Goal: Information Seeking & Learning: Check status

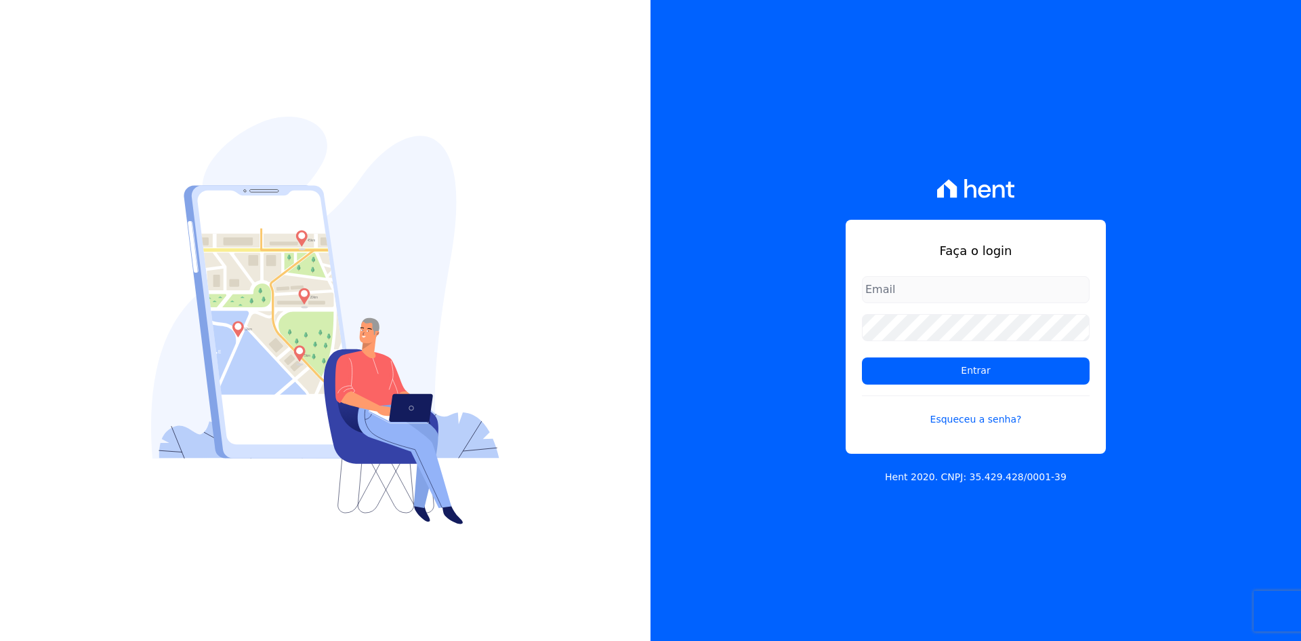
click at [918, 289] on input "email" at bounding box center [976, 289] width 228 height 27
type input "[EMAIL_ADDRESS][DOMAIN_NAME]"
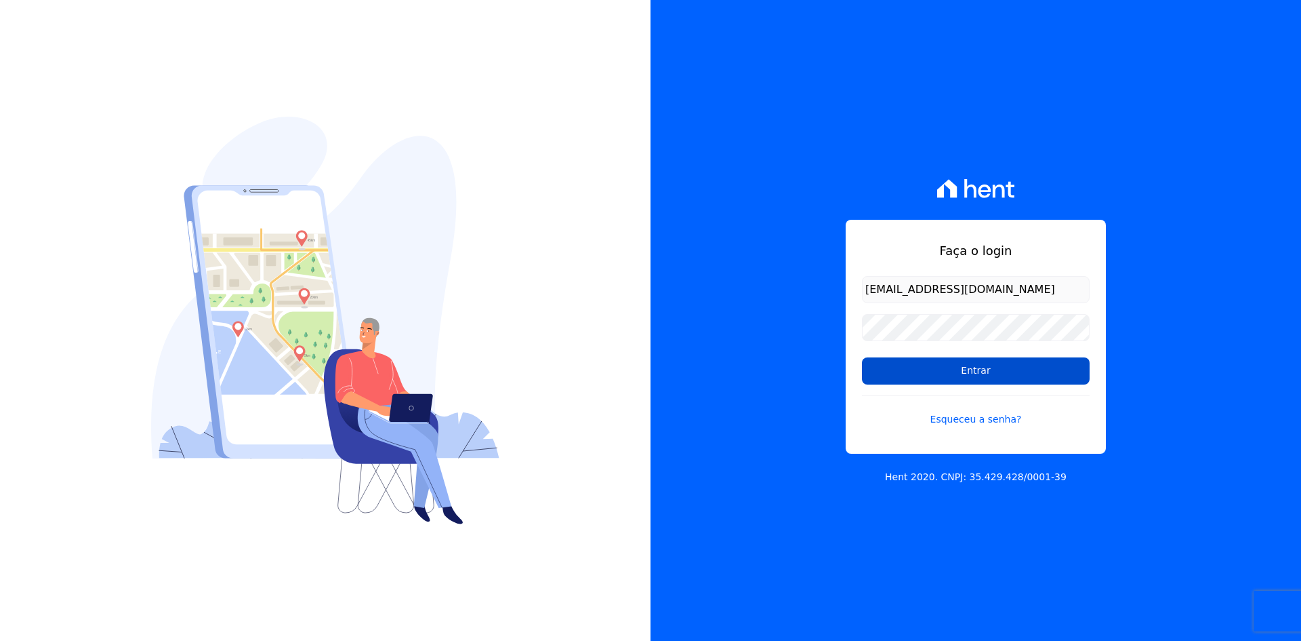
click at [927, 369] on input "Entrar" at bounding box center [976, 370] width 228 height 27
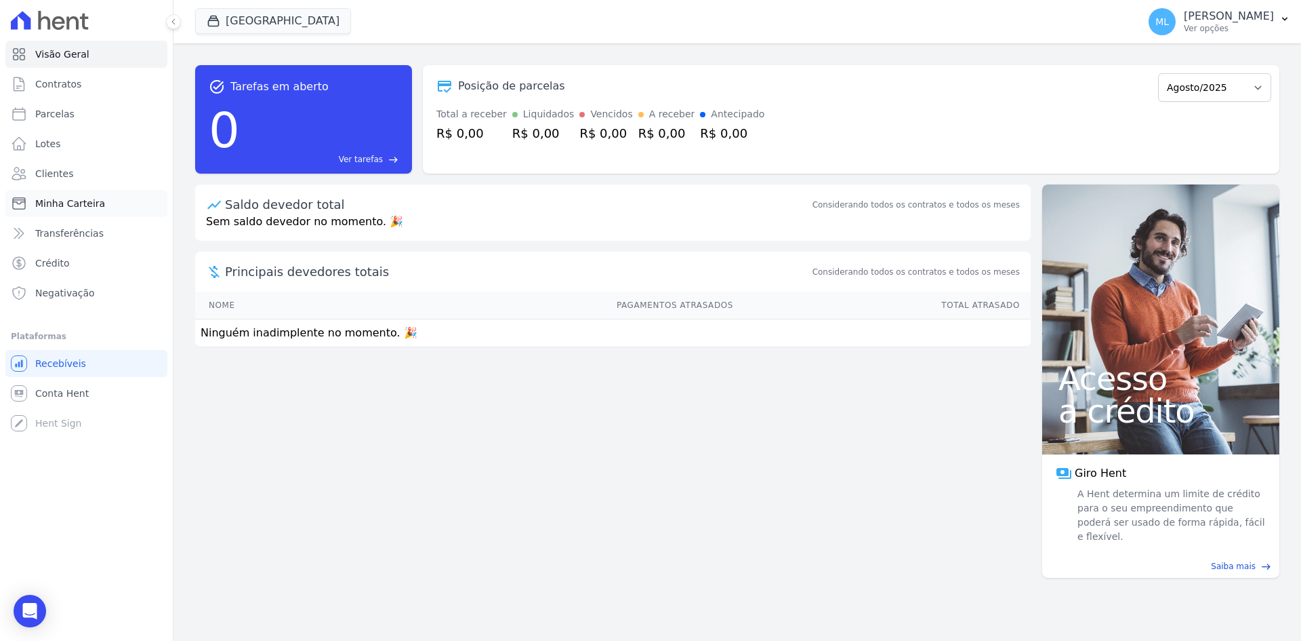
click at [110, 200] on link "Minha Carteira" at bounding box center [86, 203] width 162 height 27
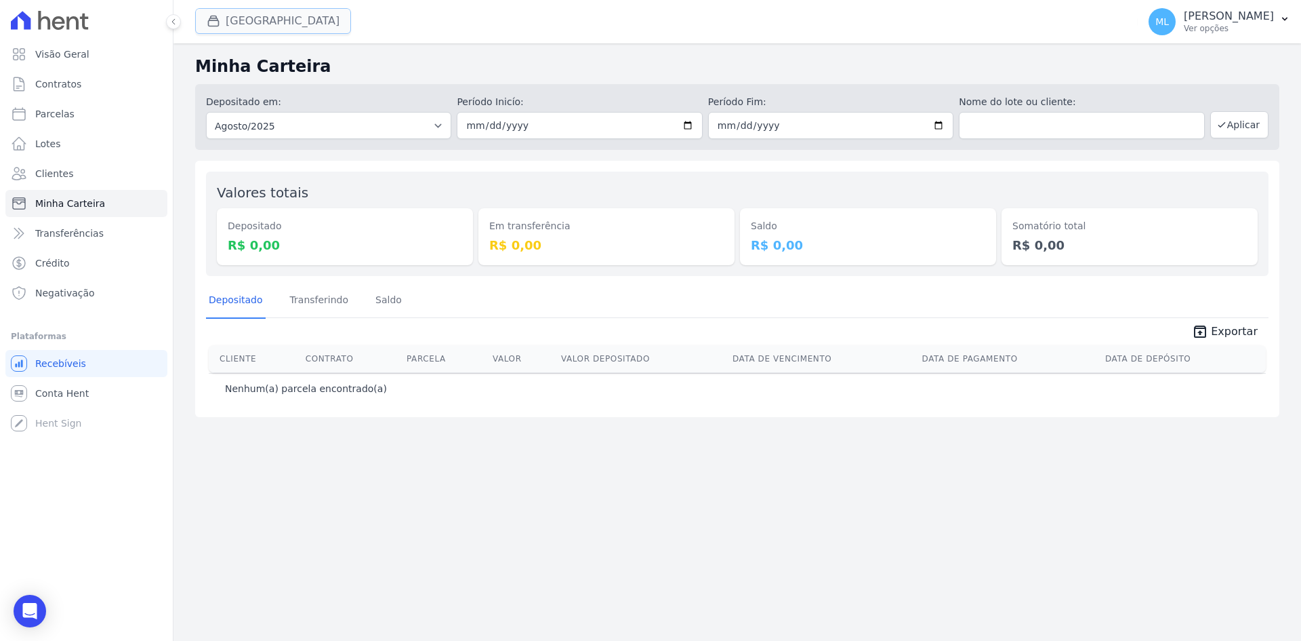
click at [284, 28] on button "Parque Griño" at bounding box center [273, 21] width 156 height 26
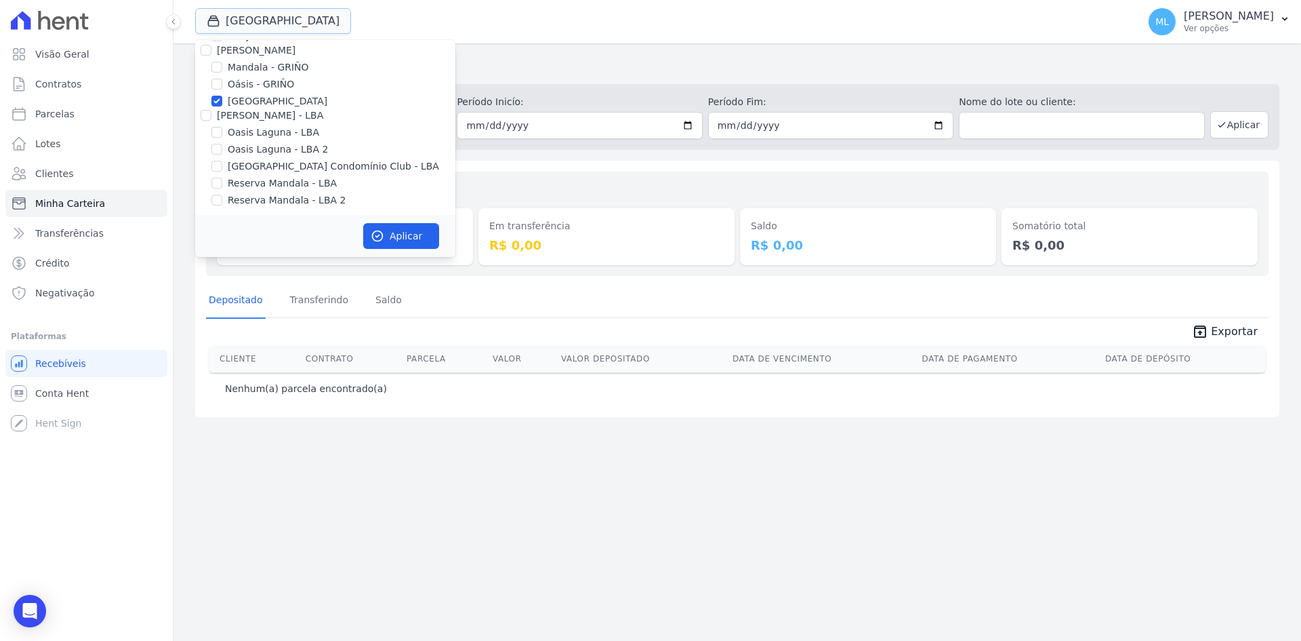
scroll to position [175, 0]
click at [279, 100] on label "Parque - GRIÑO" at bounding box center [278, 98] width 100 height 14
click at [222, 100] on input "Parque - GRIÑO" at bounding box center [216, 97] width 11 height 11
checkbox input "false"
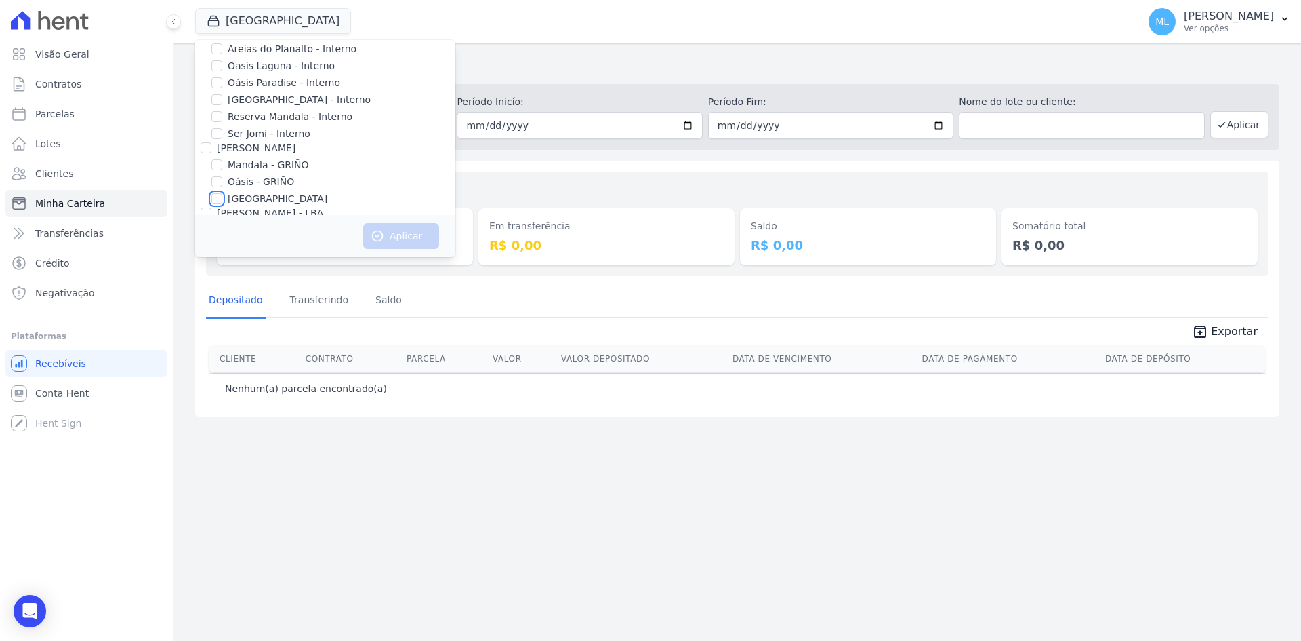
scroll to position [0, 0]
click at [270, 68] on label "Areias do Planalto" at bounding box center [270, 75] width 85 height 14
click at [222, 69] on input "Areias do Planalto" at bounding box center [216, 74] width 11 height 11
checkbox input "true"
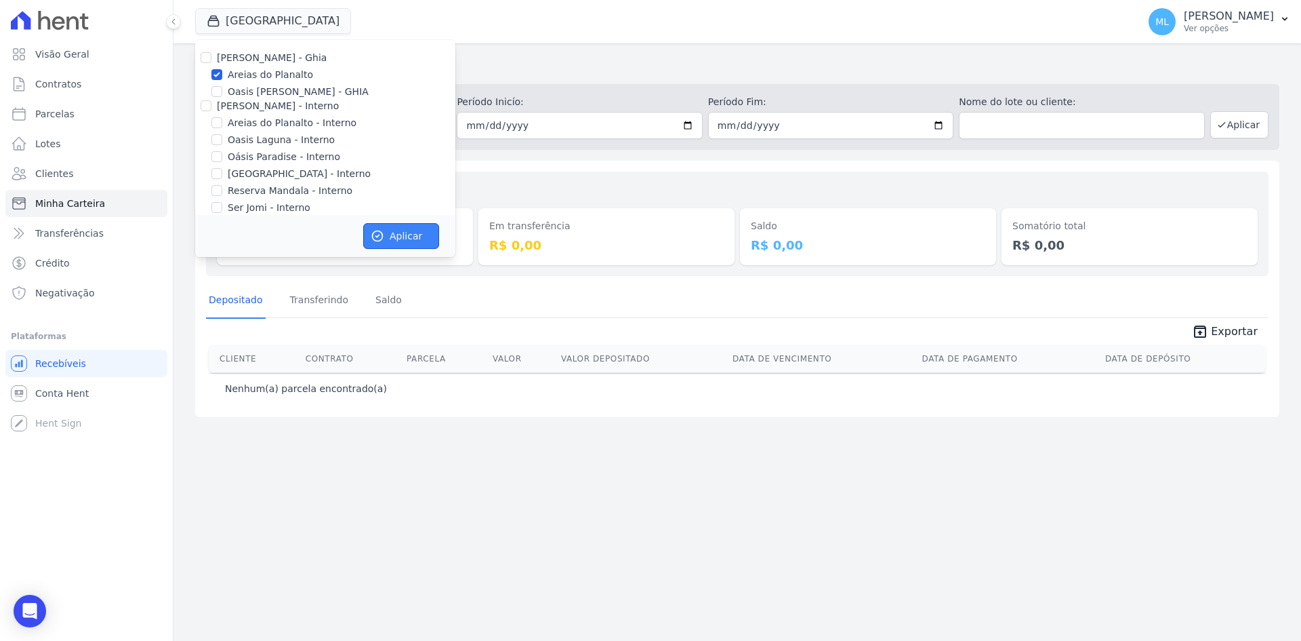
click at [398, 236] on button "Aplicar" at bounding box center [401, 236] width 76 height 26
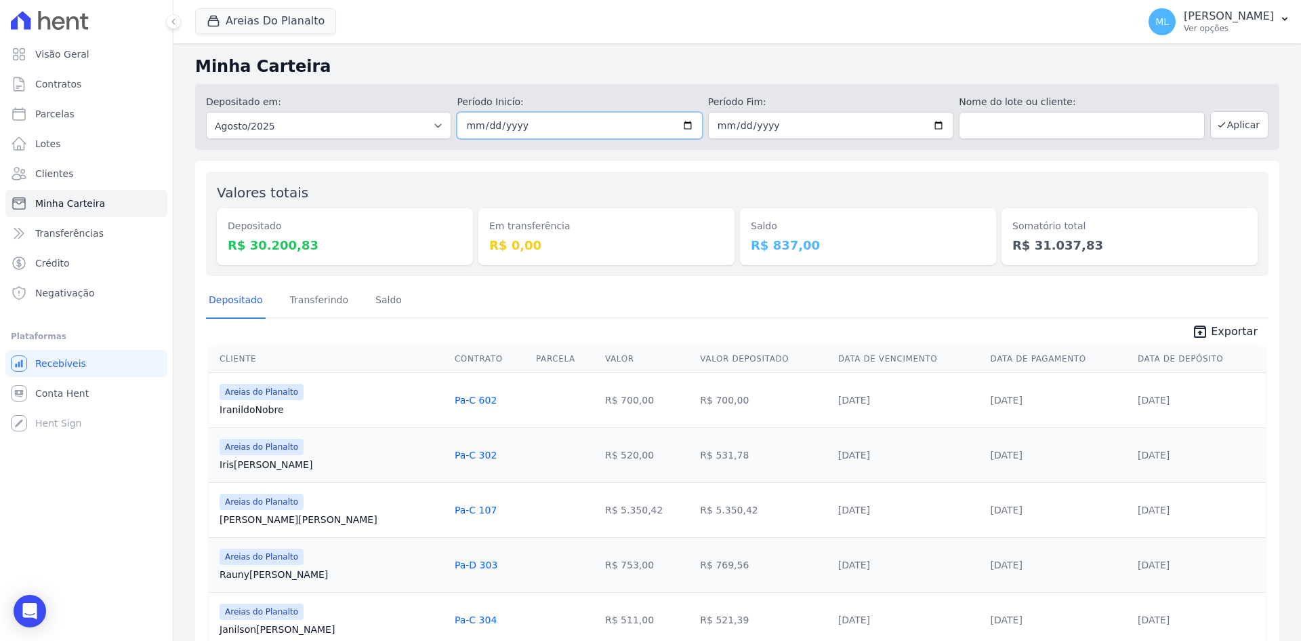
click at [678, 129] on input "2025-08-01" at bounding box center [579, 125] width 245 height 27
type input "2025-08-26"
click at [937, 122] on input "2025-08-31" at bounding box center [830, 125] width 245 height 27
type input "2025-08-26"
click at [1232, 120] on button "Aplicar" at bounding box center [1240, 124] width 58 height 27
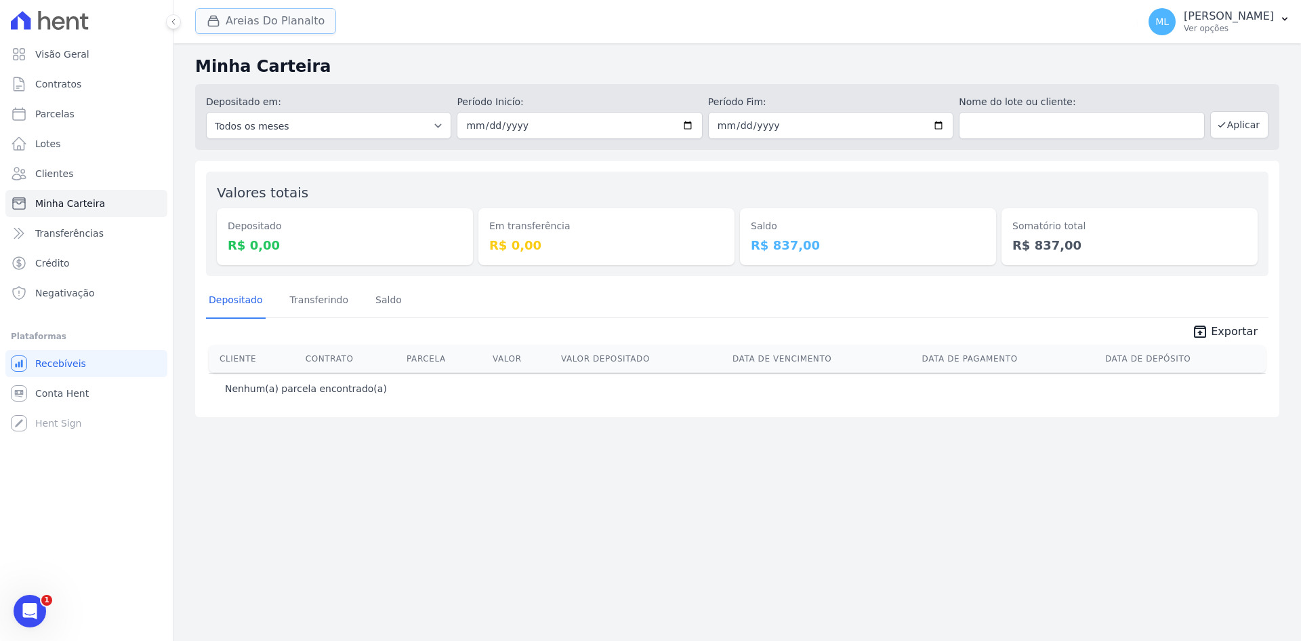
click at [268, 10] on button "Areias Do Planalto" at bounding box center [265, 21] width 141 height 26
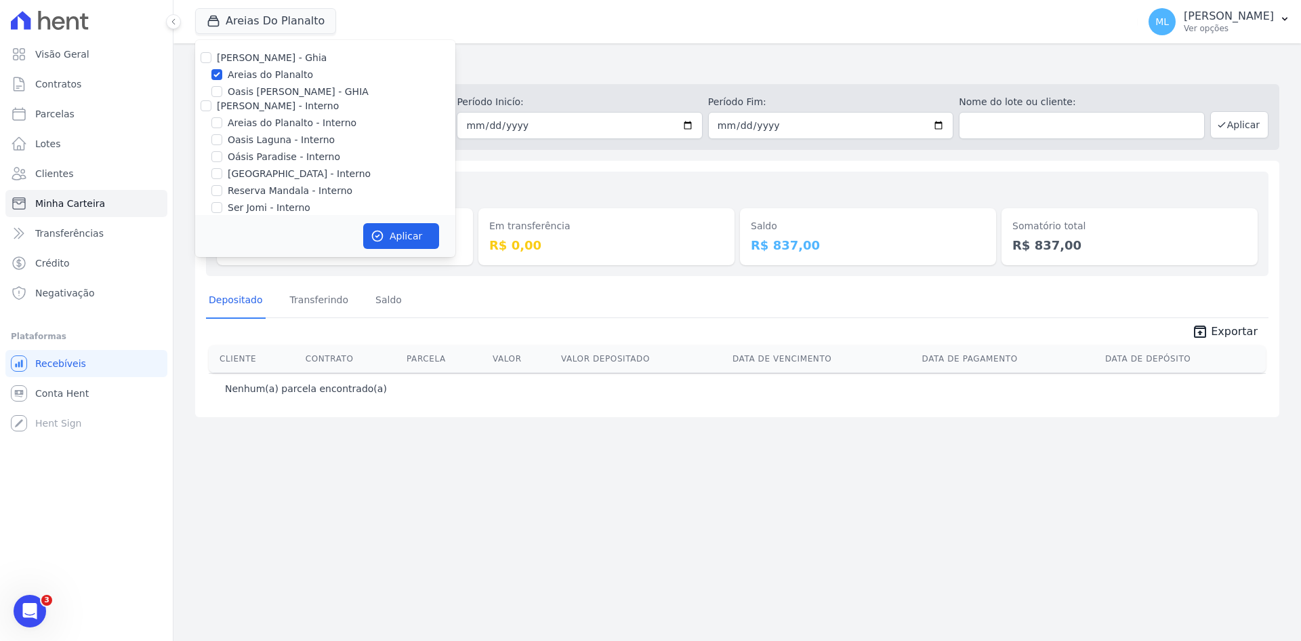
click at [246, 123] on label "Areias do Planalto - Interno" at bounding box center [292, 123] width 129 height 14
click at [222, 123] on input "Areias do Planalto - Interno" at bounding box center [216, 122] width 11 height 11
checkbox input "true"
click at [271, 175] on label "Parque do Planalto - Interno" at bounding box center [299, 174] width 143 height 14
click at [222, 175] on input "Parque do Planalto - Interno" at bounding box center [216, 173] width 11 height 11
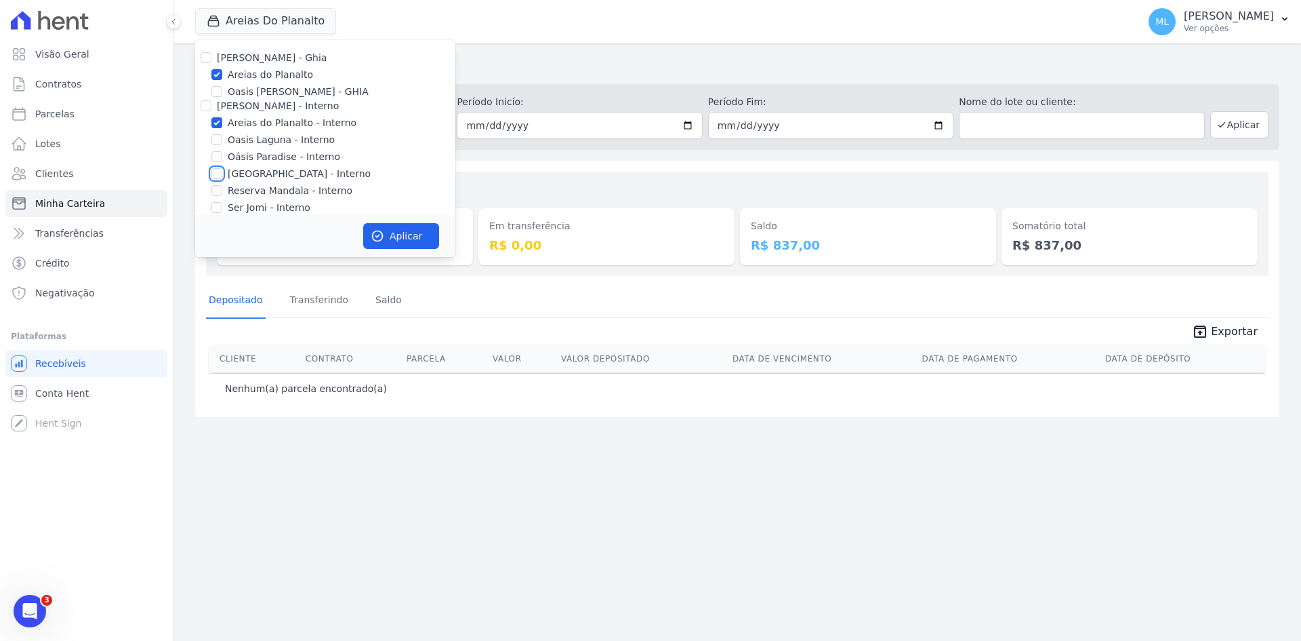
checkbox input "true"
click at [402, 230] on button "Aplicar" at bounding box center [401, 236] width 76 height 26
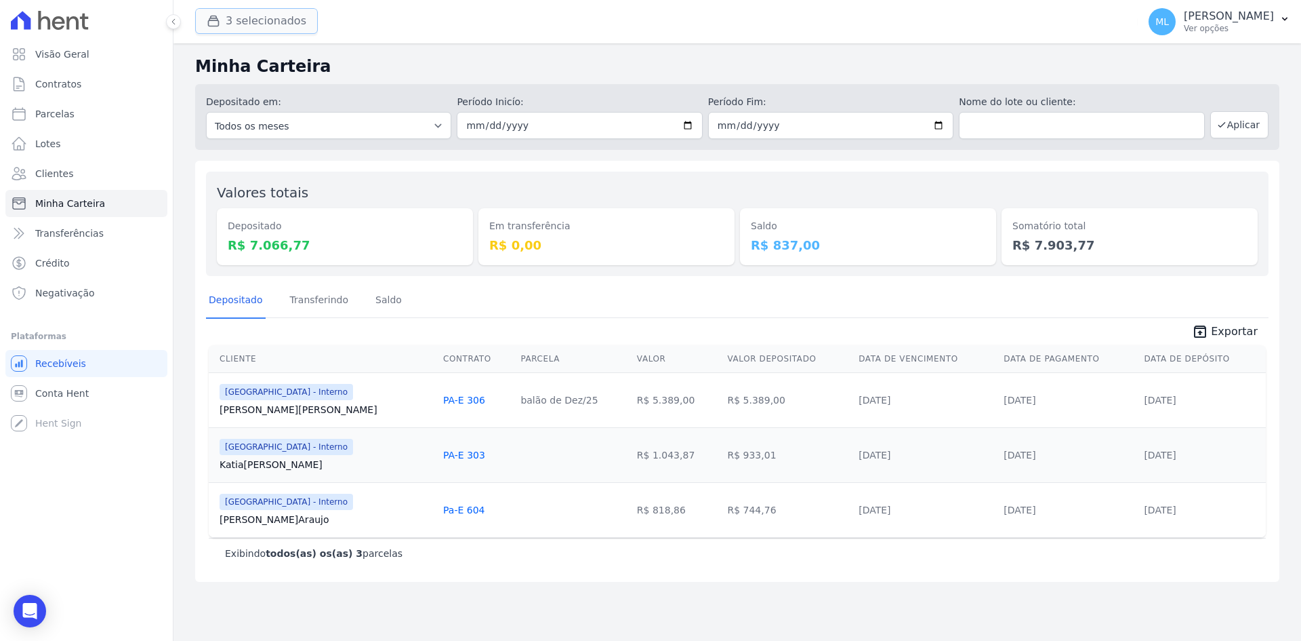
click at [242, 19] on button "3 selecionados" at bounding box center [256, 21] width 123 height 26
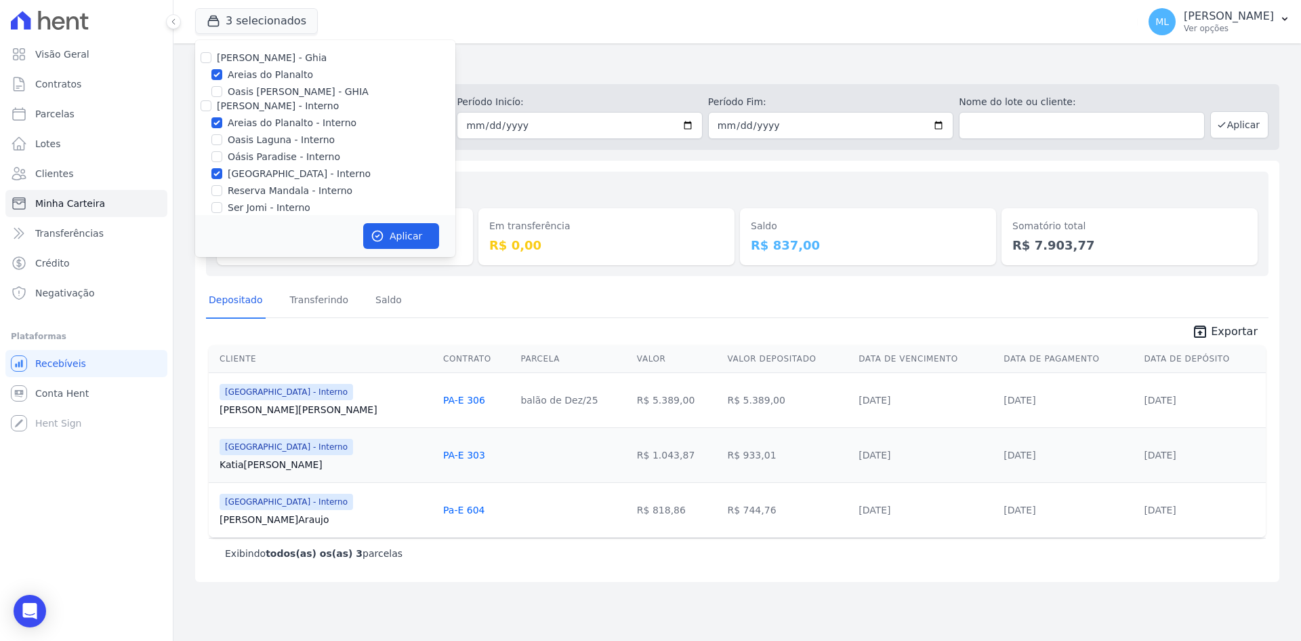
click at [256, 75] on label "Areias do Planalto" at bounding box center [270, 75] width 85 height 14
click at [222, 75] on input "Areias do Planalto" at bounding box center [216, 74] width 11 height 11
checkbox input "false"
click at [405, 233] on button "Aplicar" at bounding box center [401, 236] width 76 height 26
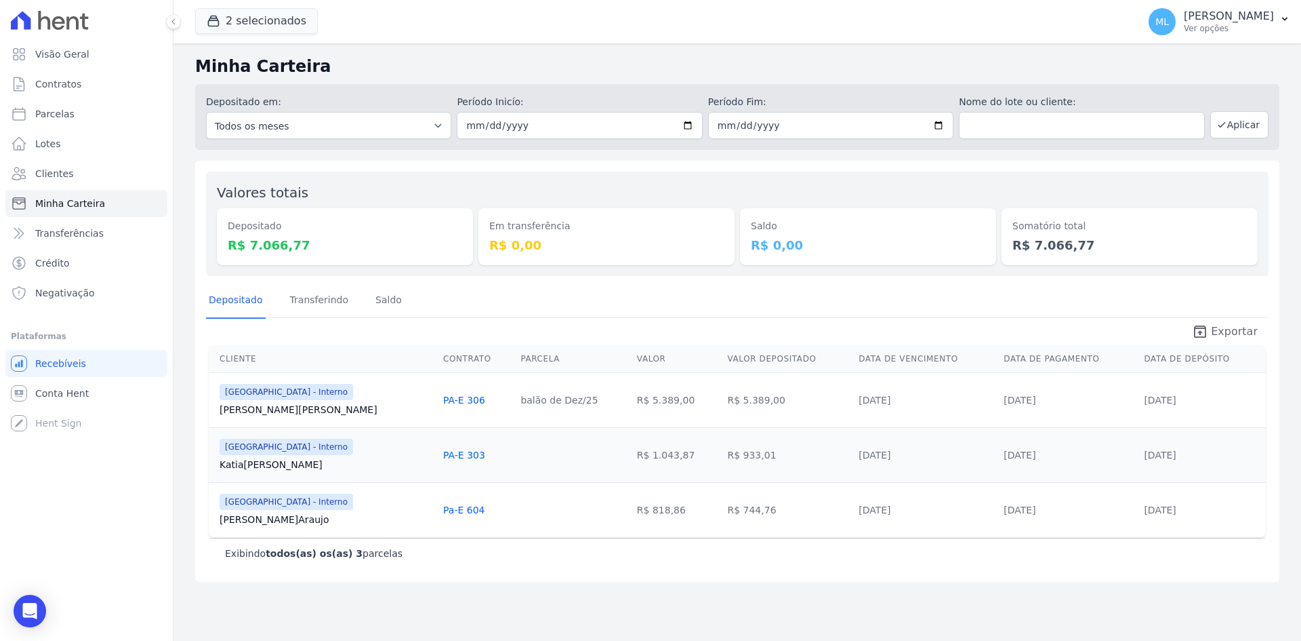
click at [1232, 333] on span "Exportar" at bounding box center [1234, 331] width 47 height 16
click at [288, 28] on button "2 selecionados" at bounding box center [256, 21] width 123 height 26
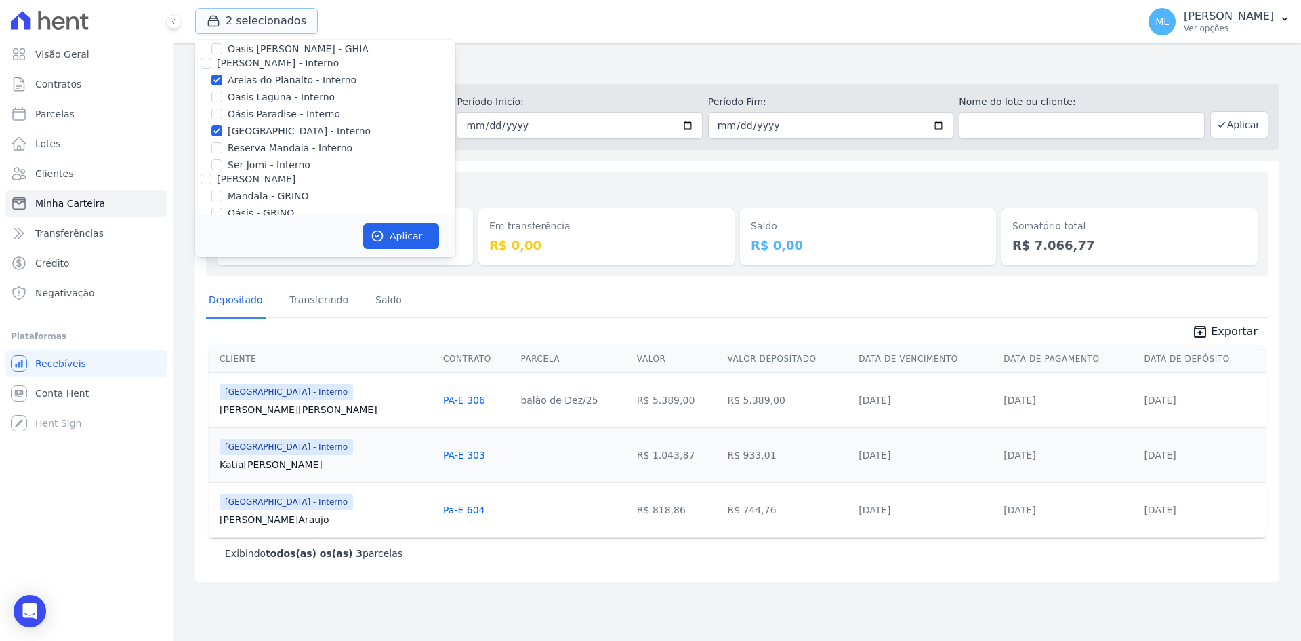
scroll to position [39, 0]
click at [267, 87] on label "Areias do Planalto - Interno" at bounding box center [292, 84] width 129 height 14
click at [222, 87] on input "Areias do Planalto - Interno" at bounding box center [216, 83] width 11 height 11
checkbox input "false"
click at [262, 137] on label "Parque do Planalto - Interno" at bounding box center [299, 134] width 143 height 14
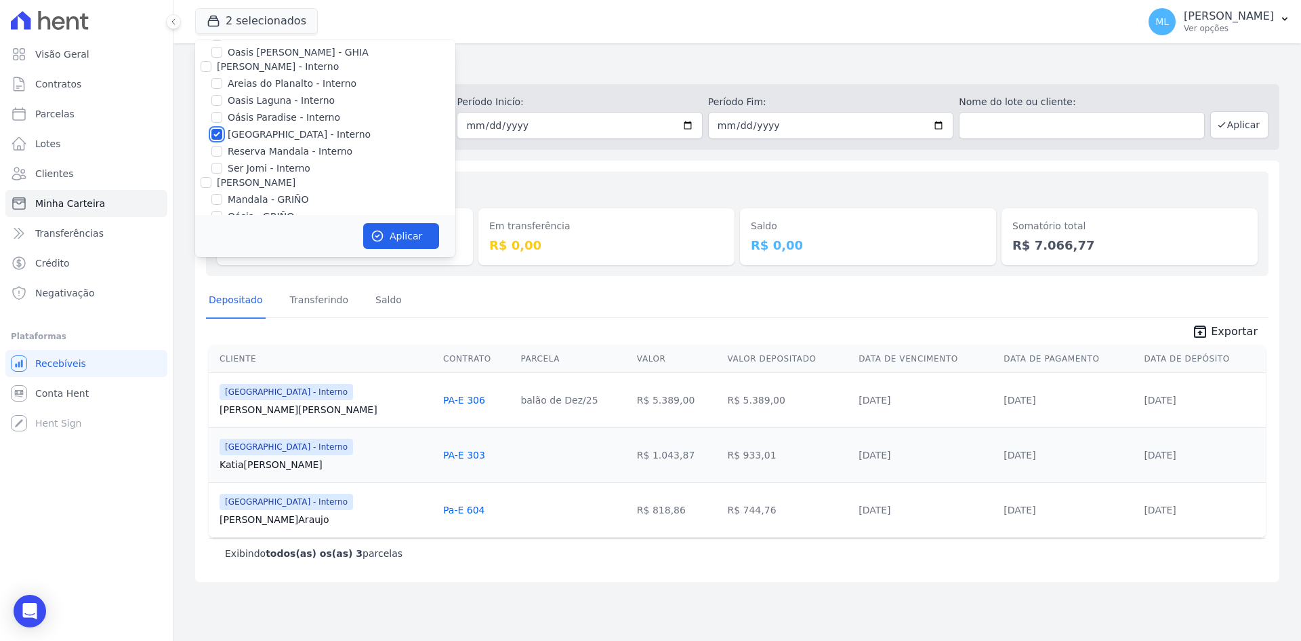
click at [222, 137] on input "Parque do Planalto - Interno" at bounding box center [216, 134] width 11 height 11
checkbox input "false"
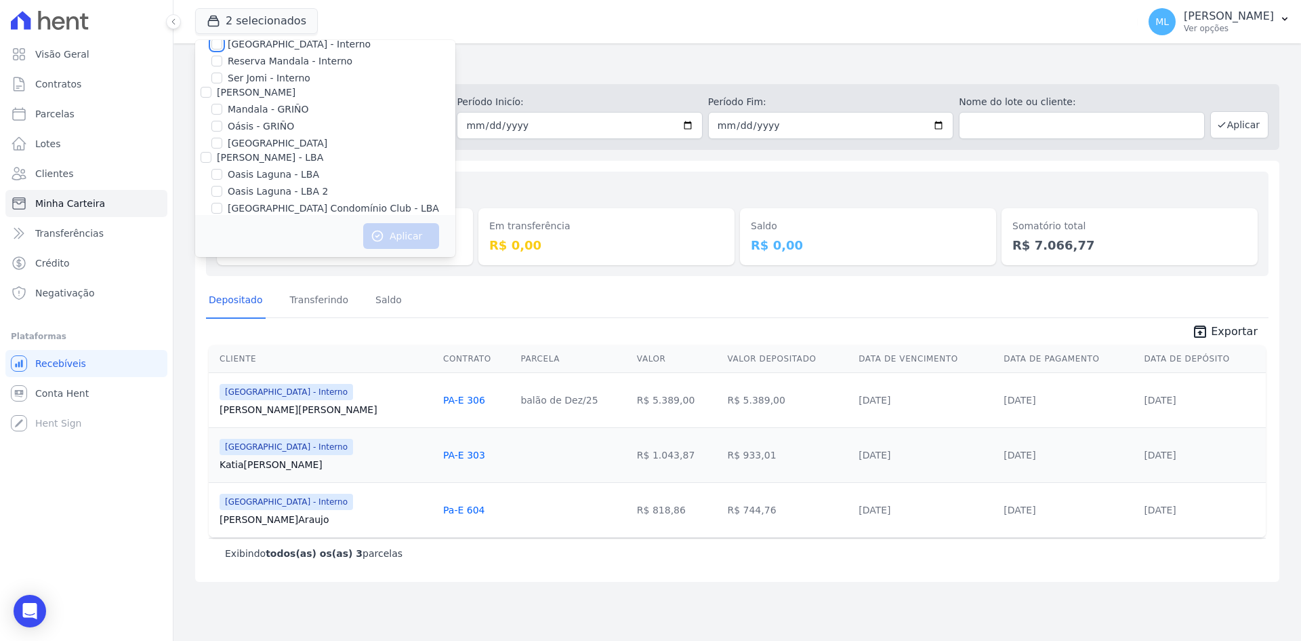
scroll to position [175, 0]
click at [264, 98] on label "Parque - GRIÑO" at bounding box center [278, 98] width 100 height 14
click at [222, 98] on input "Parque - GRIÑO" at bounding box center [216, 97] width 11 height 11
checkbox input "true"
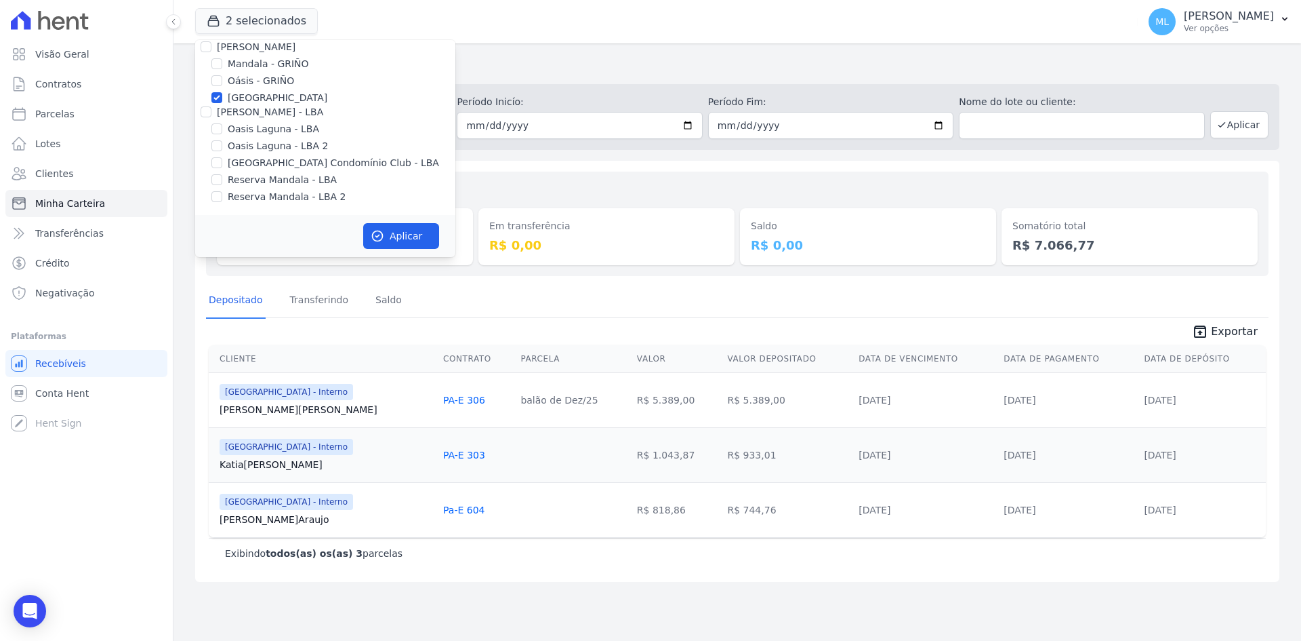
click at [390, 218] on div "Aplicar" at bounding box center [325, 236] width 260 height 42
click at [397, 228] on button "Aplicar" at bounding box center [401, 236] width 76 height 26
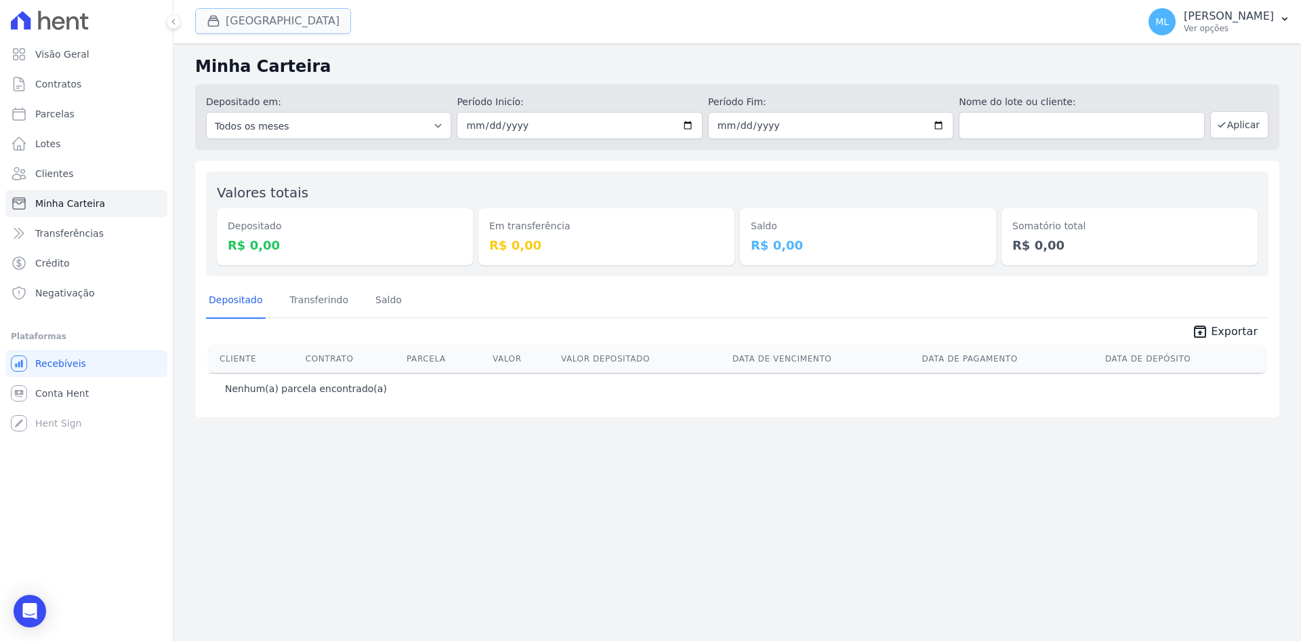
click at [279, 25] on button "Parque Griño" at bounding box center [273, 21] width 156 height 26
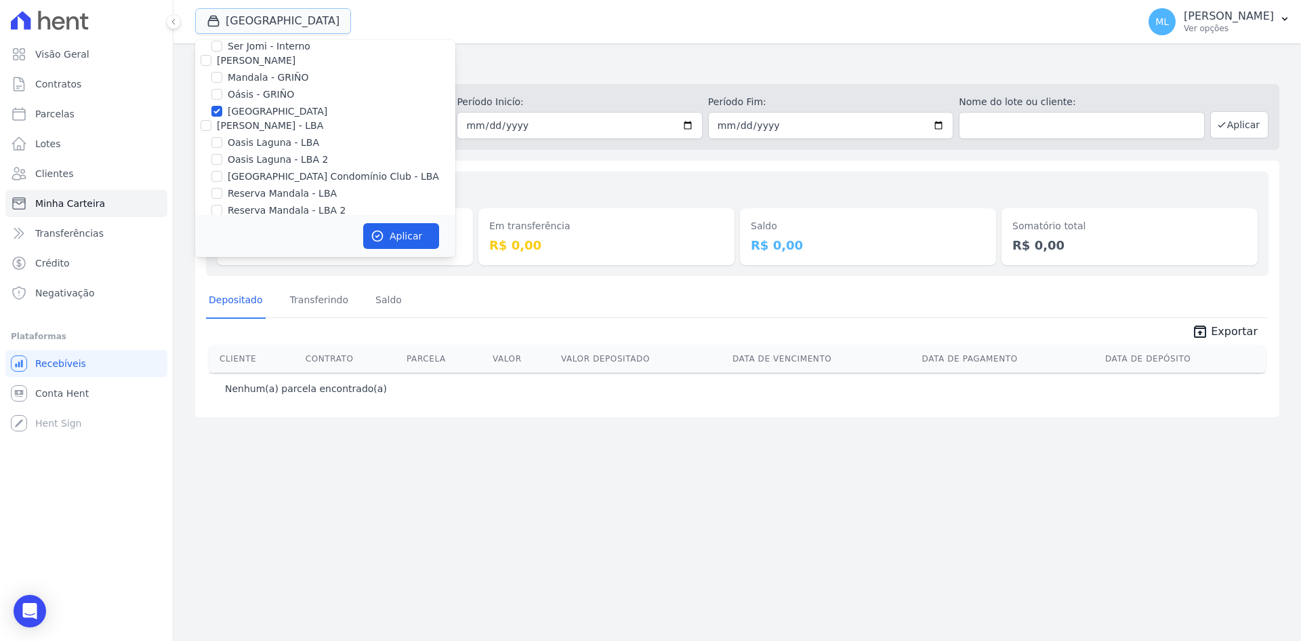
scroll to position [175, 0]
click at [268, 94] on label "Parque - GRIÑO" at bounding box center [278, 98] width 100 height 14
click at [222, 94] on input "Parque - GRIÑO" at bounding box center [216, 97] width 11 height 11
checkbox input "false"
click at [283, 161] on label "Parque do Planalto Condomínio Club - LBA" at bounding box center [333, 163] width 211 height 14
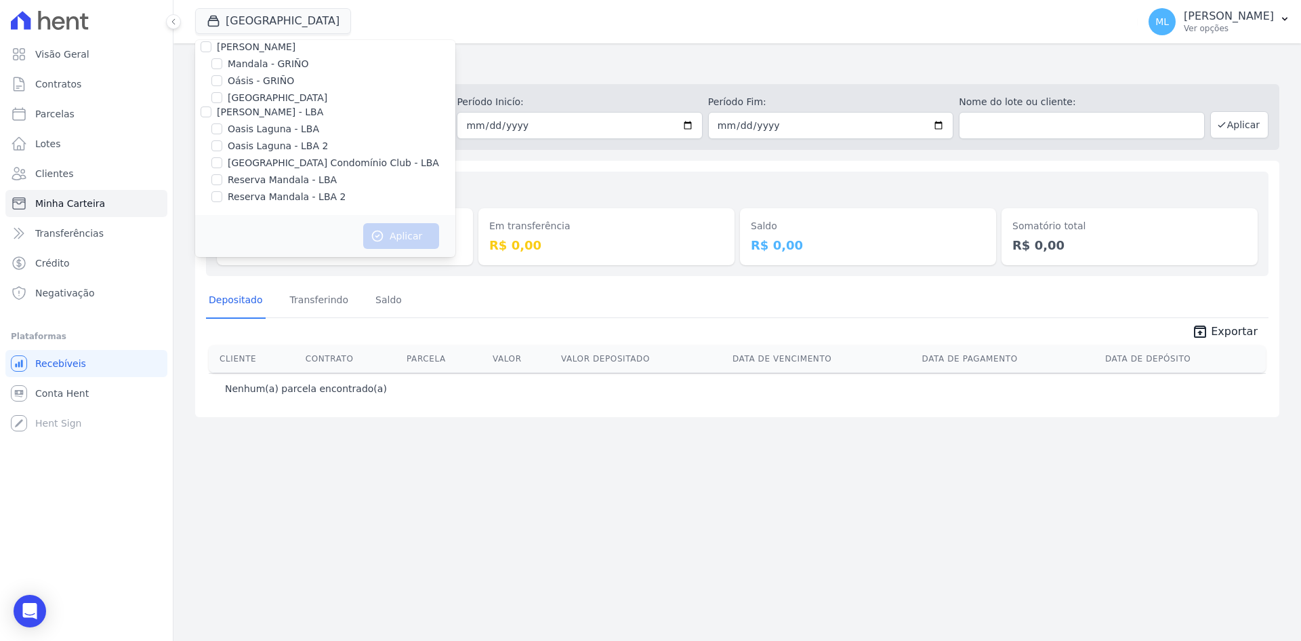
click at [222, 161] on input "Parque do Planalto Condomínio Club - LBA" at bounding box center [216, 162] width 11 height 11
checkbox input "true"
click at [418, 237] on button "Aplicar" at bounding box center [401, 236] width 76 height 26
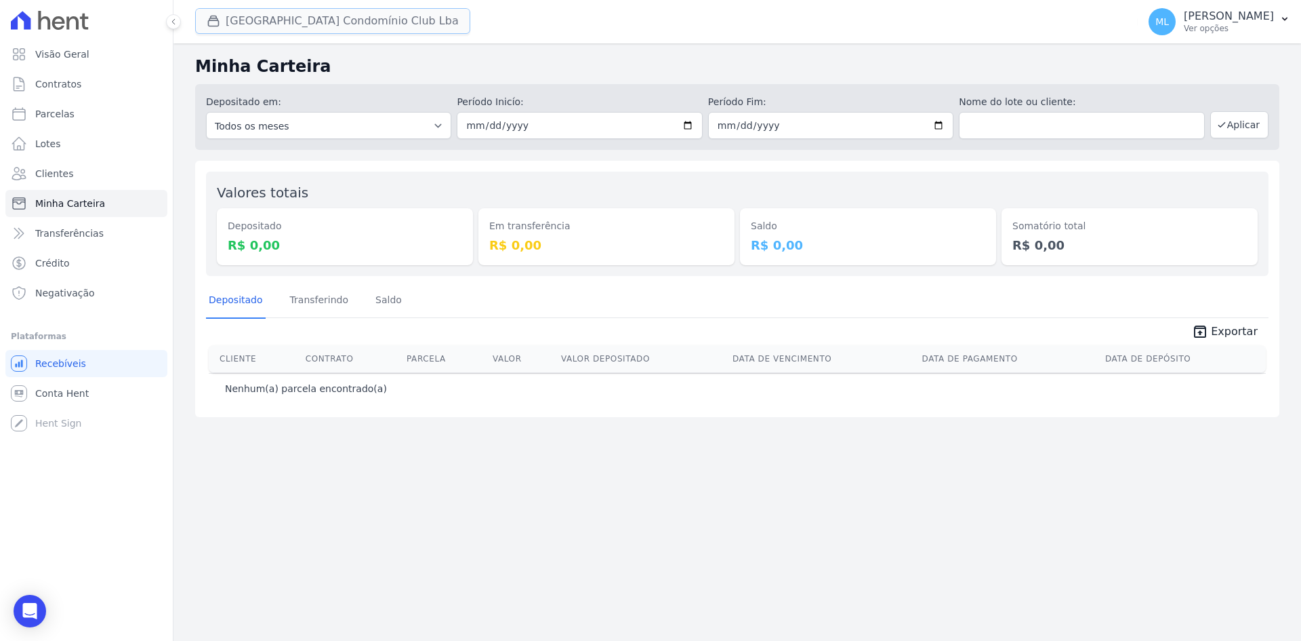
click at [357, 22] on button "Parque Do Planalto Condomínio Club Lba" at bounding box center [332, 21] width 275 height 26
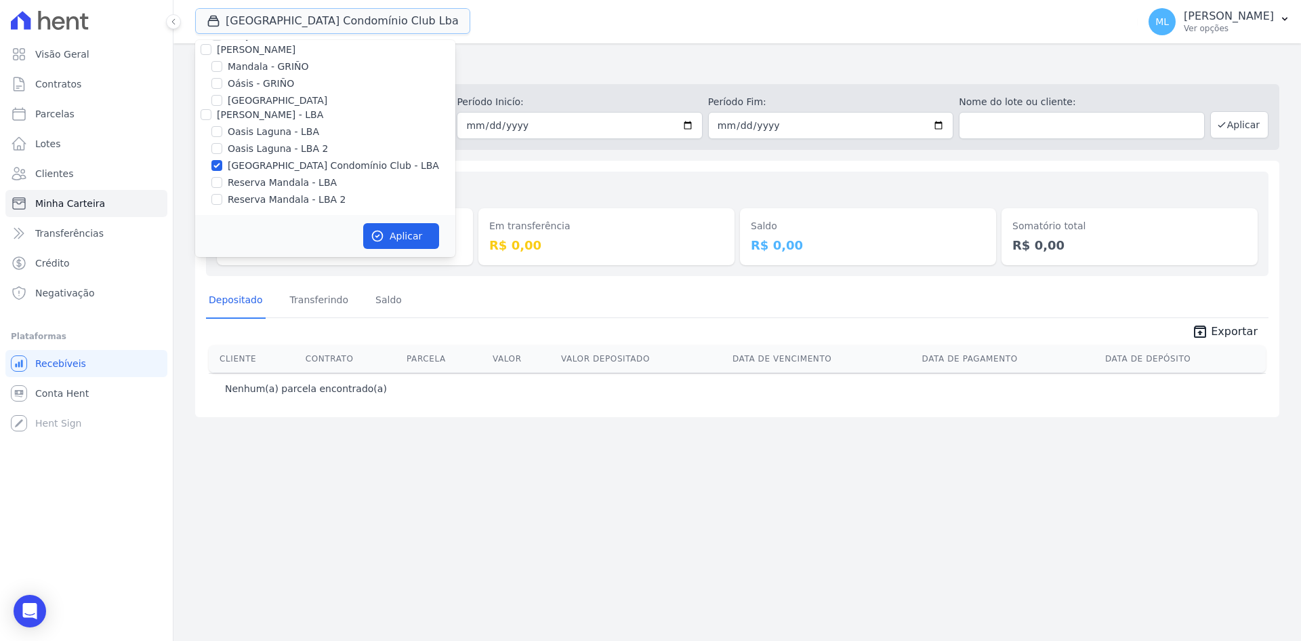
scroll to position [175, 0]
click at [386, 233] on button "Aplicar" at bounding box center [401, 236] width 76 height 26
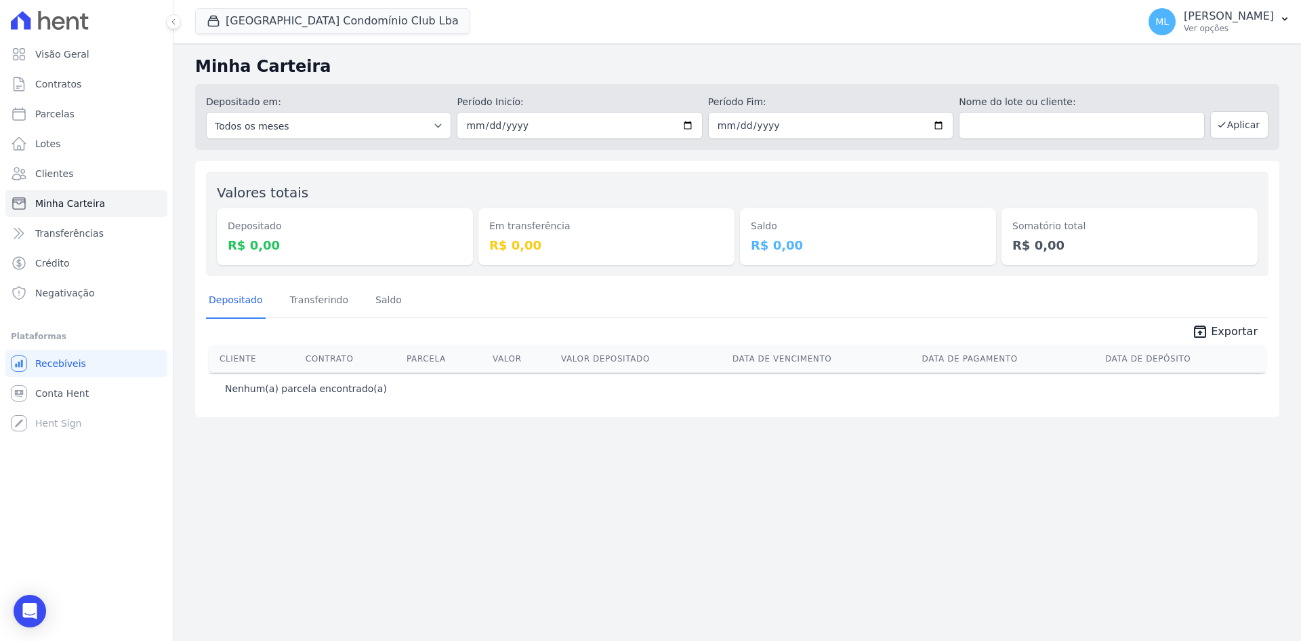
click at [323, 36] on div "Parque Do Planalto Condomínio Club Lba Celina Guimaraes - Ghia Areias do Planal…" at bounding box center [663, 21] width 937 height 45
click at [323, 25] on button "Parque Do Planalto Condomínio Club Lba" at bounding box center [332, 21] width 275 height 26
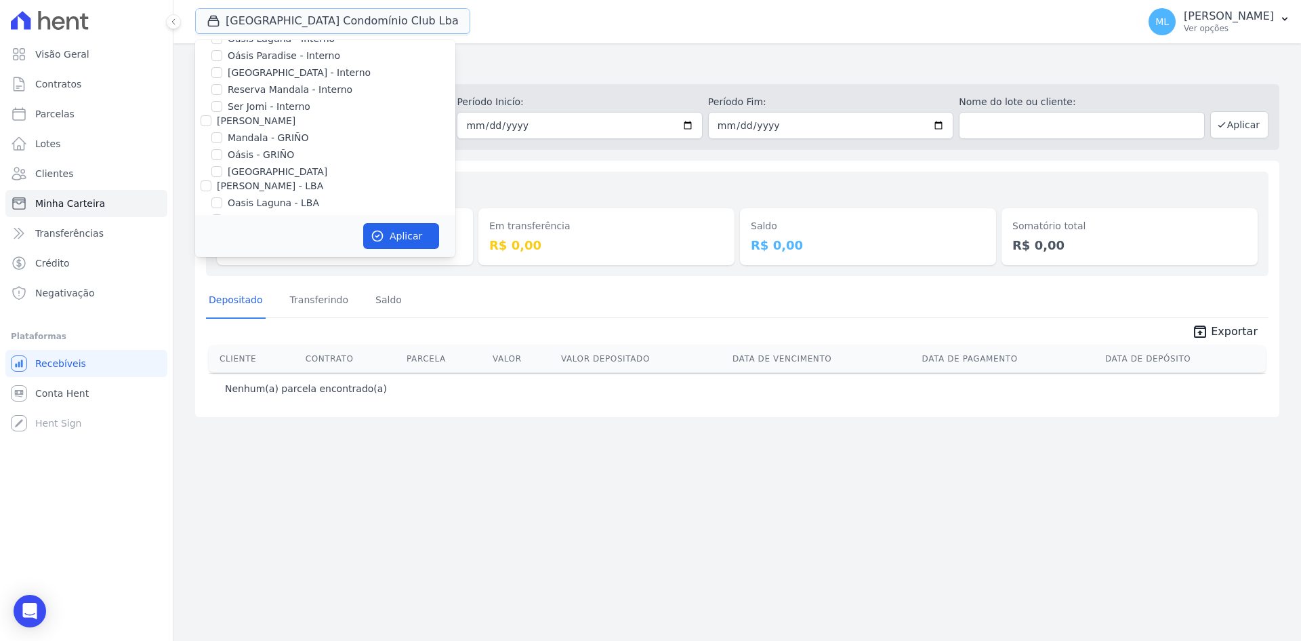
scroll to position [175, 0]
click at [268, 161] on label "Parque do Planalto Condomínio Club - LBA" at bounding box center [333, 163] width 211 height 14
click at [222, 161] on input "Parque do Planalto Condomínio Club - LBA" at bounding box center [216, 162] width 11 height 11
checkbox input "false"
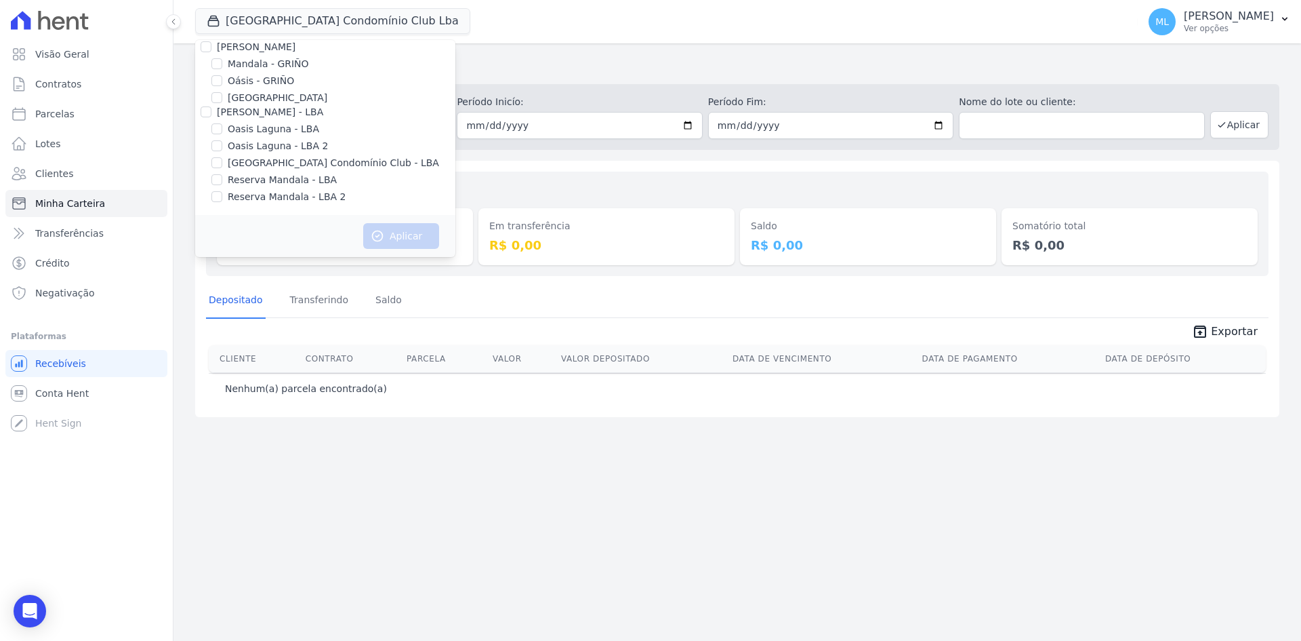
drag, startPoint x: 274, startPoint y: 180, endPoint x: 277, endPoint y: 186, distance: 7.0
click at [275, 180] on label "Reserva Mandala - LBA" at bounding box center [282, 180] width 109 height 14
click at [222, 180] on input "Reserva Mandala - LBA" at bounding box center [216, 179] width 11 height 11
checkbox input "true"
click at [281, 197] on label "Reserva Mandala - LBA 2" at bounding box center [287, 197] width 118 height 14
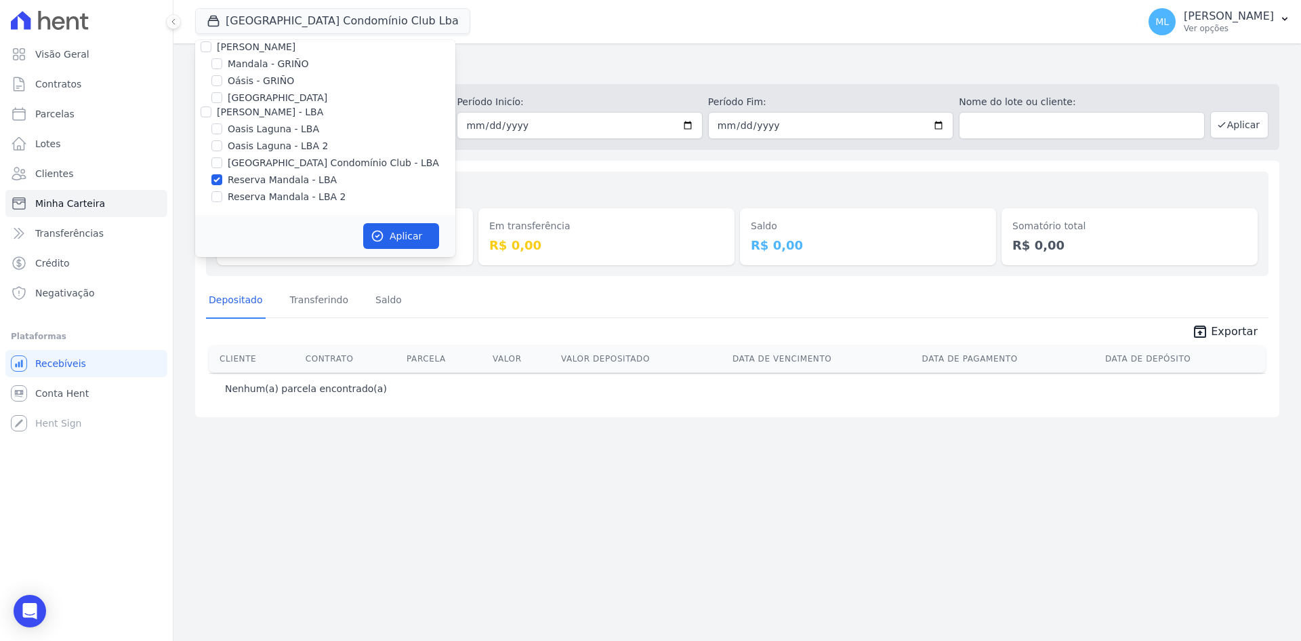
click at [222, 197] on input "Reserva Mandala - LBA 2" at bounding box center [216, 196] width 11 height 11
checkbox input "true"
click at [395, 230] on button "Aplicar" at bounding box center [401, 236] width 76 height 26
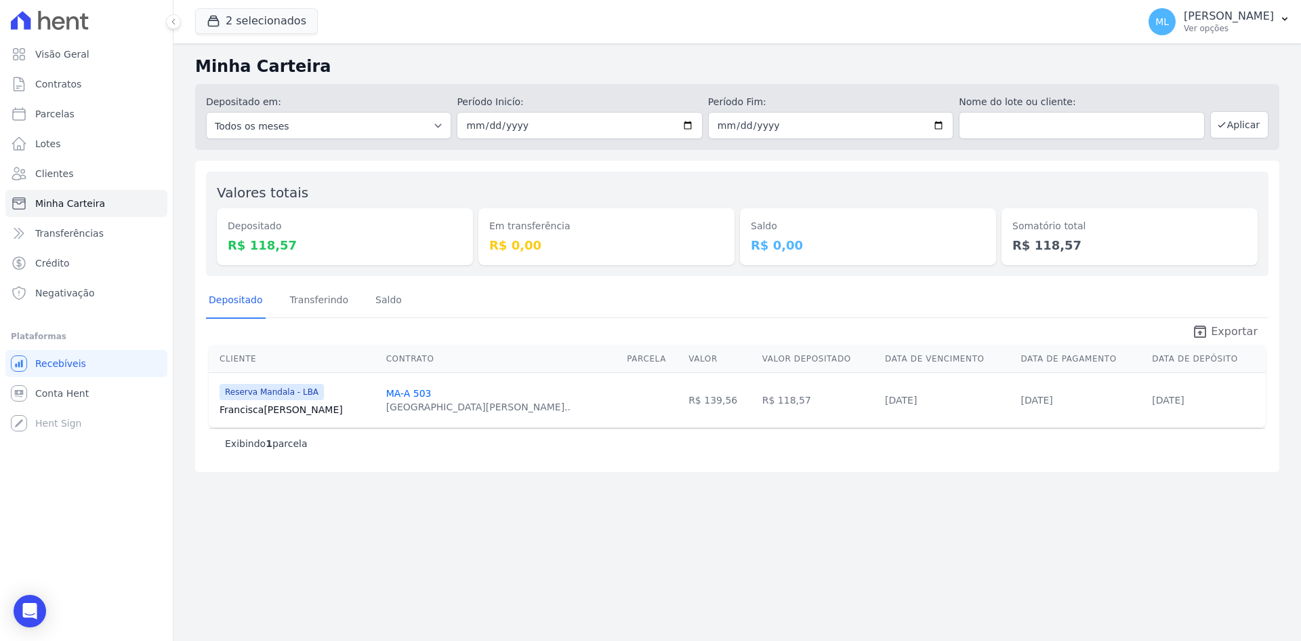
click at [1220, 338] on span "Exportar" at bounding box center [1234, 331] width 47 height 16
click at [293, 38] on div "2 selecionados Celina Guimaraes - Ghia Areias do Planalto Oasis Celina Guimarae…" at bounding box center [663, 21] width 937 height 45
click at [278, 18] on button "2 selecionados" at bounding box center [256, 21] width 123 height 26
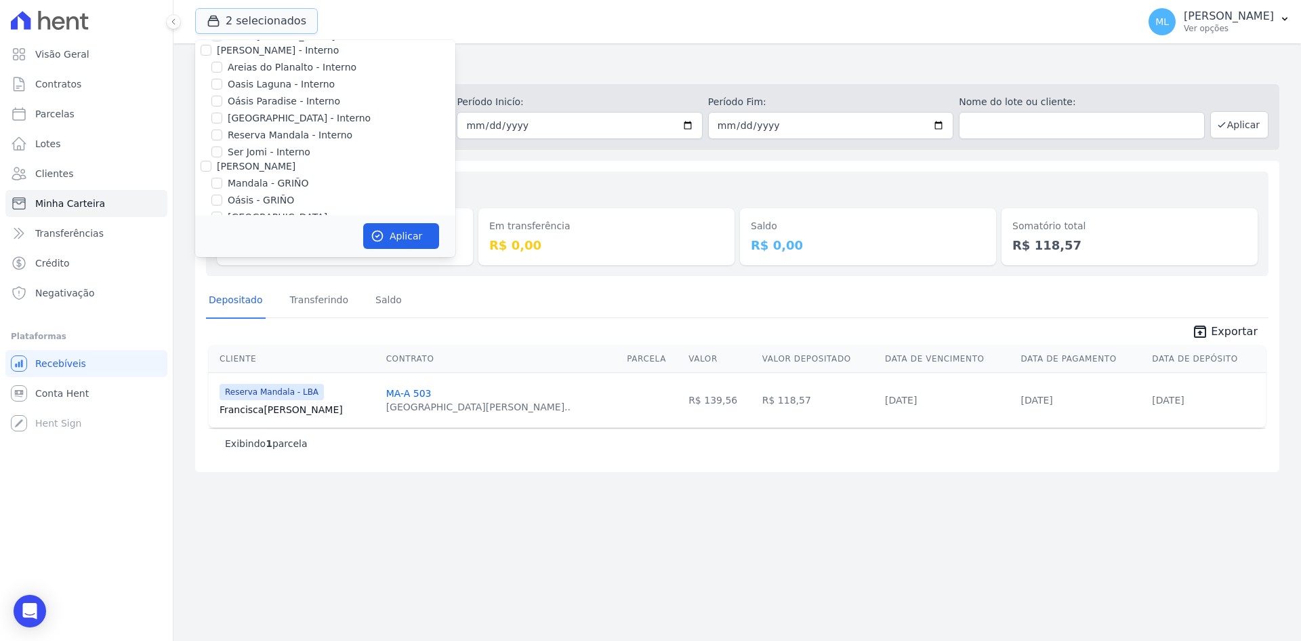
scroll to position [175, 0]
click at [277, 180] on label "Reserva Mandala - LBA" at bounding box center [282, 180] width 109 height 14
click at [222, 180] on input "Reserva Mandala - LBA" at bounding box center [216, 179] width 11 height 11
checkbox input "false"
click at [281, 194] on label "Reserva Mandala - LBA 2" at bounding box center [287, 197] width 118 height 14
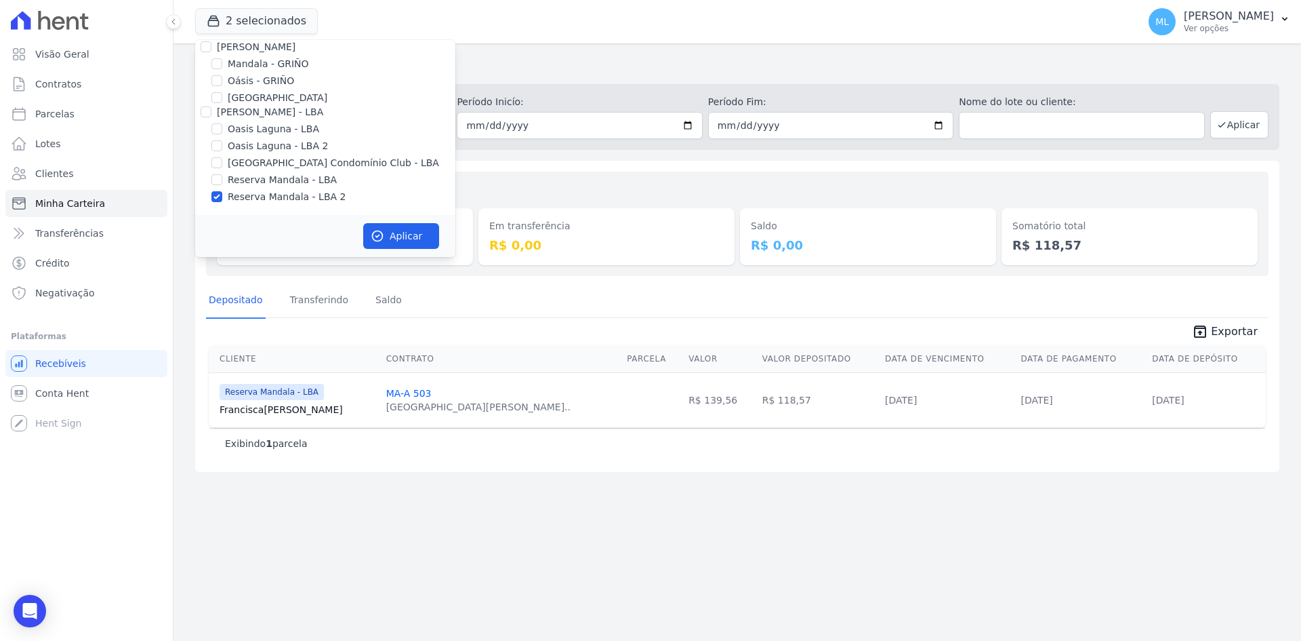
click at [222, 194] on input "Reserva Mandala - LBA 2" at bounding box center [216, 196] width 11 height 11
checkbox input "false"
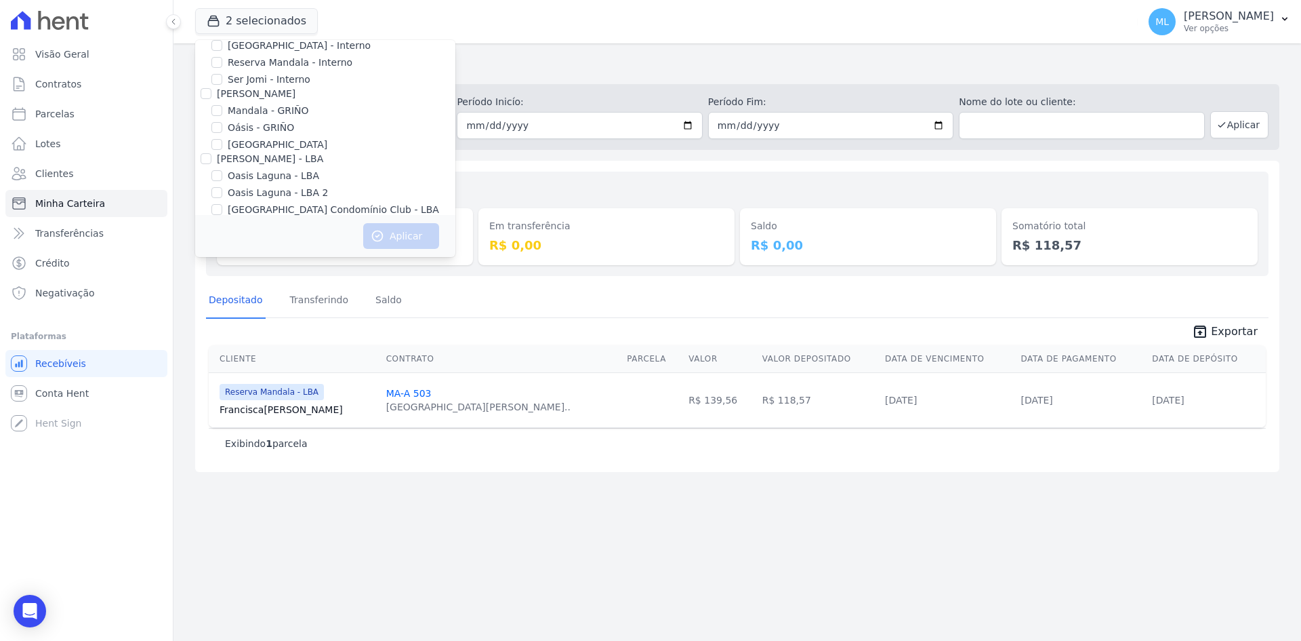
scroll to position [107, 0]
click at [276, 133] on label "Mandala - GRIÑO" at bounding box center [268, 132] width 81 height 14
click at [222, 133] on input "Mandala - GRIÑO" at bounding box center [216, 131] width 11 height 11
checkbox input "true"
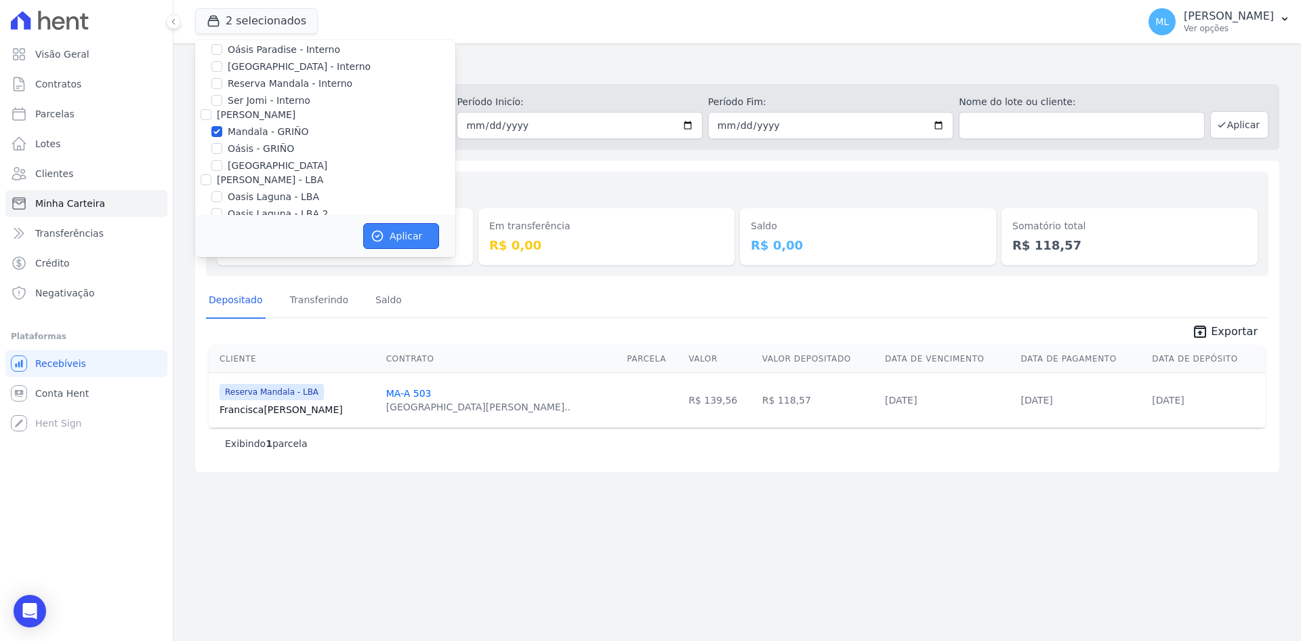
click at [388, 235] on button "Aplicar" at bounding box center [401, 236] width 76 height 26
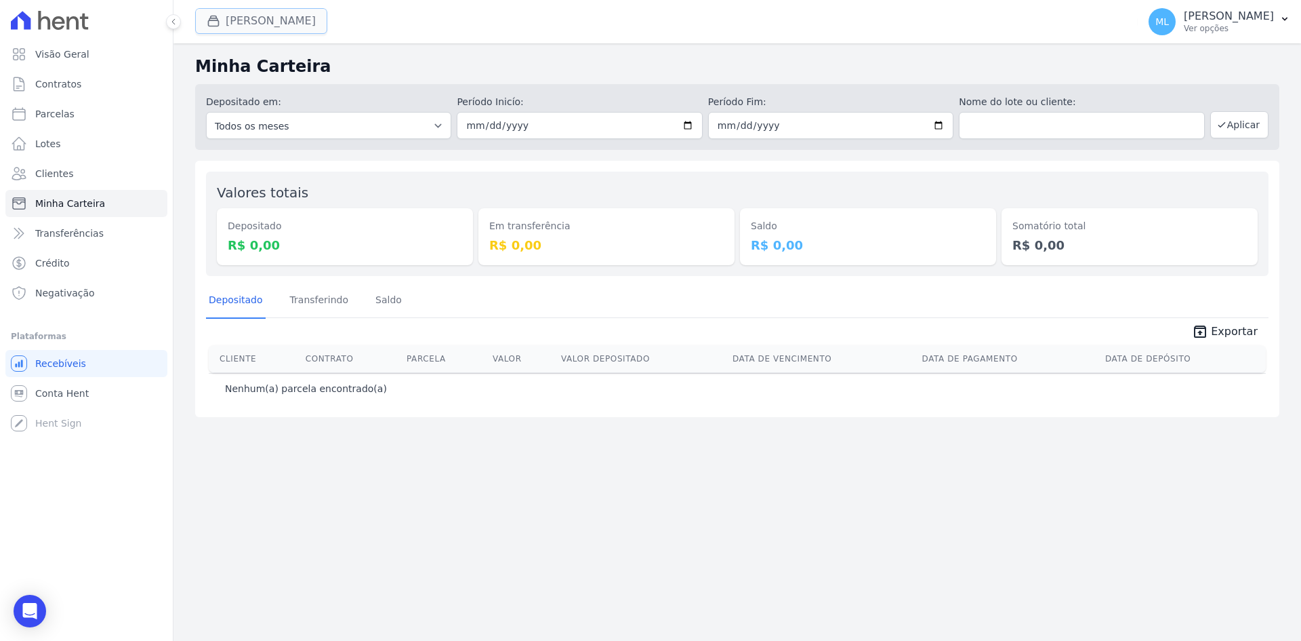
click at [272, 28] on button "Mandala Griño" at bounding box center [261, 21] width 132 height 26
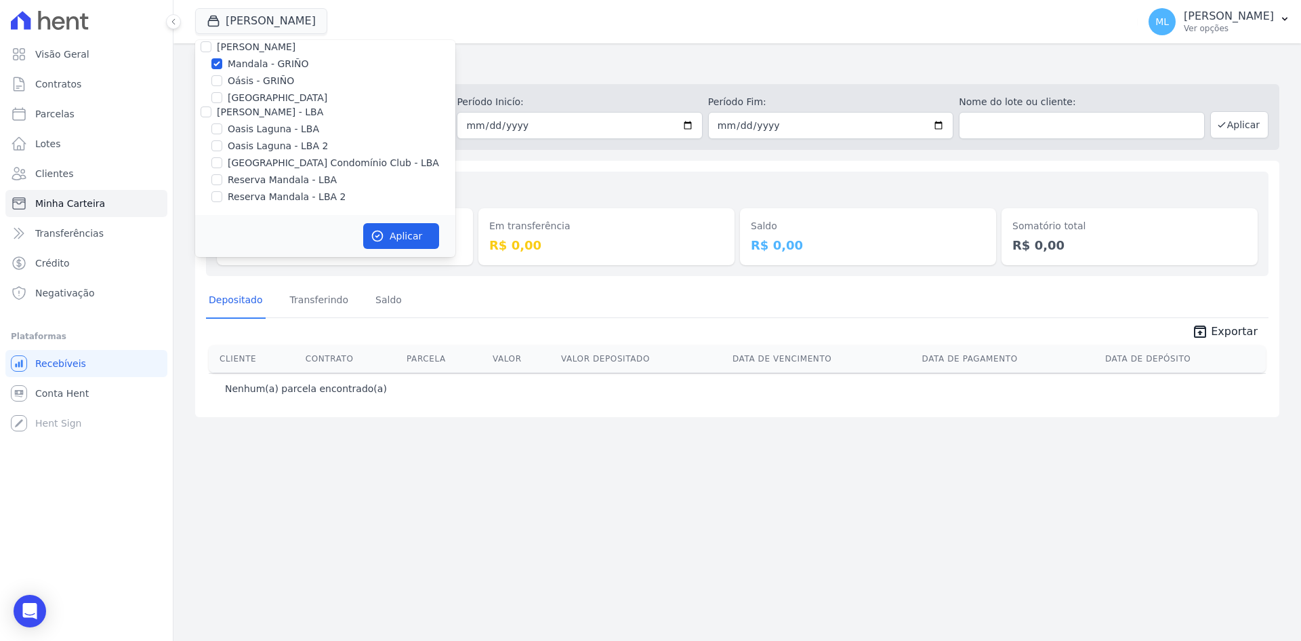
click at [268, 60] on label "Mandala - GRIÑO" at bounding box center [268, 64] width 81 height 14
click at [222, 60] on input "Mandala - GRIÑO" at bounding box center [216, 63] width 11 height 11
checkbox input "false"
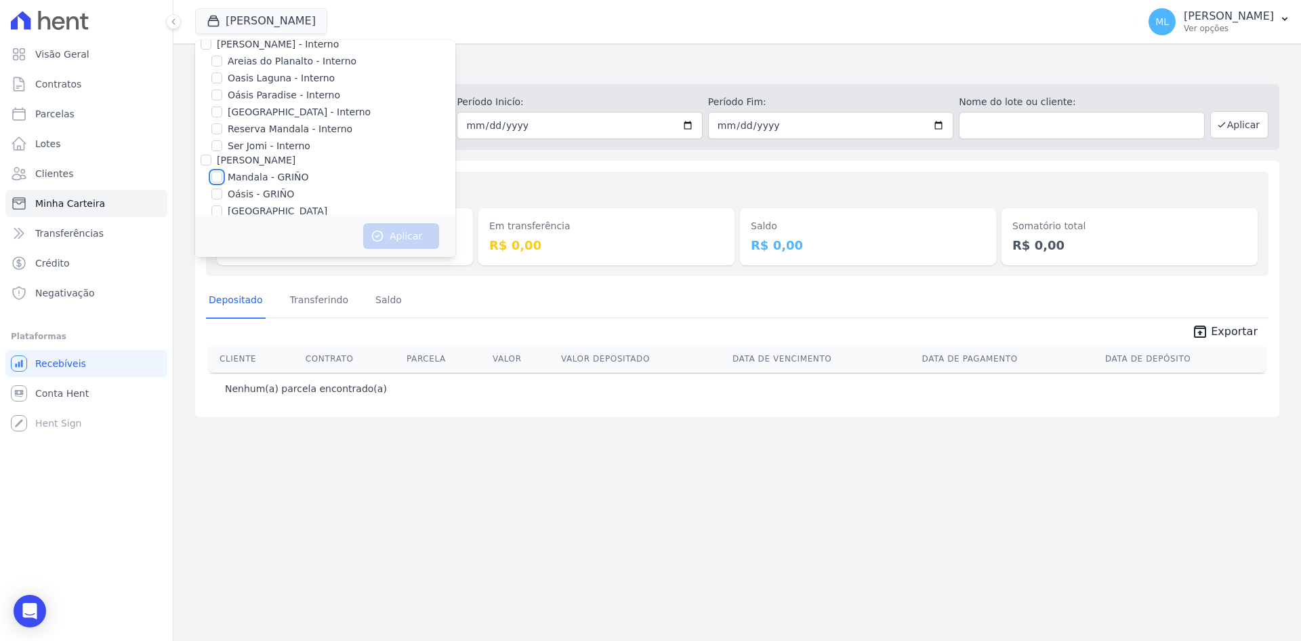
scroll to position [39, 0]
click at [266, 150] on label "Reserva Mandala - Interno" at bounding box center [290, 151] width 125 height 14
click at [222, 150] on input "Reserva Mandala - Interno" at bounding box center [216, 151] width 11 height 11
checkbox input "true"
click at [391, 239] on button "Aplicar" at bounding box center [401, 236] width 76 height 26
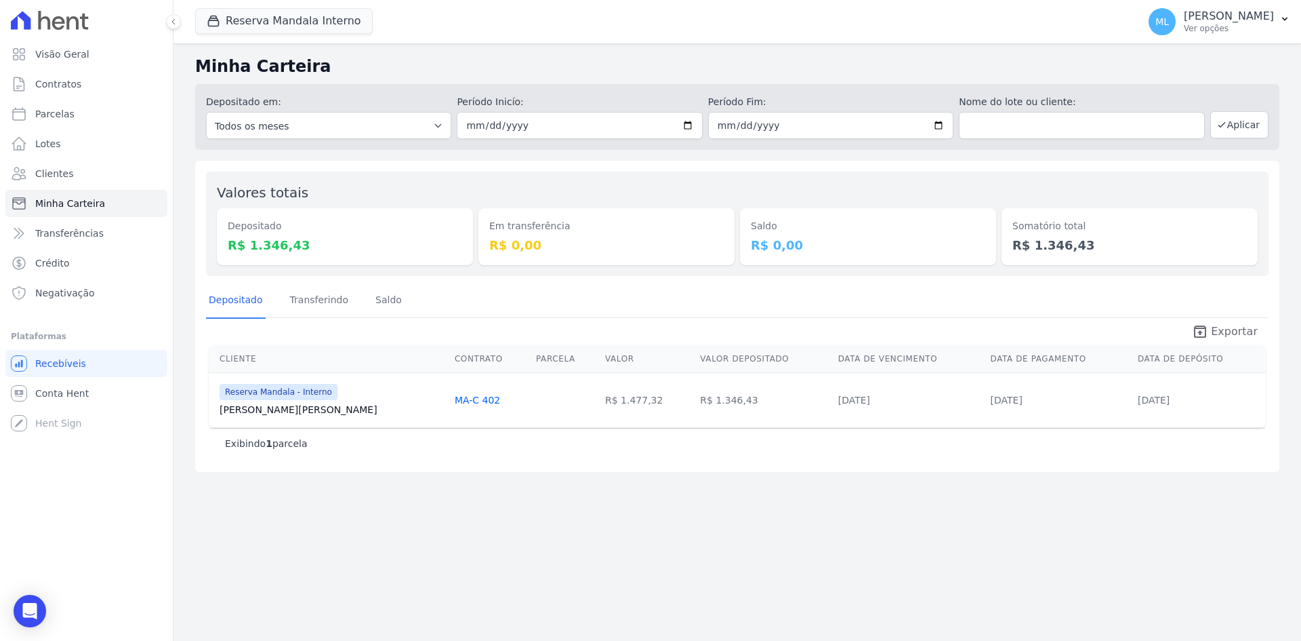
click at [1203, 327] on icon "unarchive" at bounding box center [1200, 331] width 16 height 16
click at [607, 52] on div "Minha Carteira Depositado em: Todos os meses Maio/2024 Junho/2024 Julho/2024 Ag…" at bounding box center [738, 341] width 1128 height 597
click at [288, 14] on button "Reserva Mandala Interno" at bounding box center [284, 21] width 178 height 26
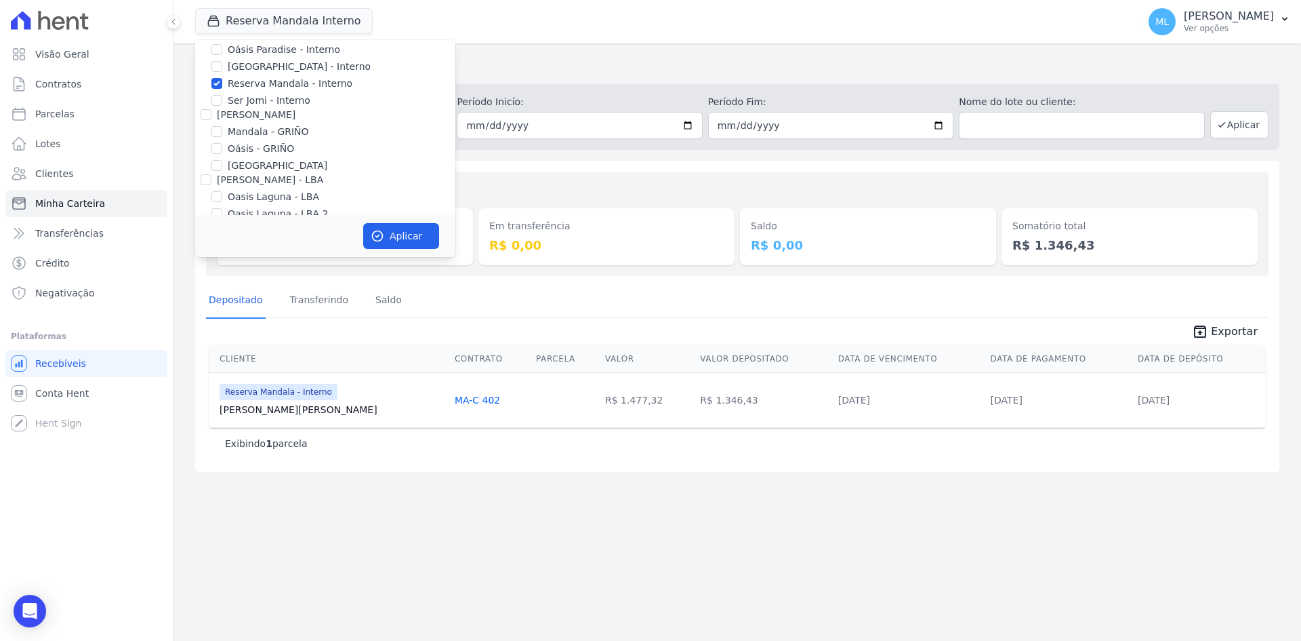
click at [265, 87] on label "Reserva Mandala - Interno" at bounding box center [290, 84] width 125 height 14
click at [222, 87] on input "Reserva Mandala - Interno" at bounding box center [216, 83] width 11 height 11
checkbox input "false"
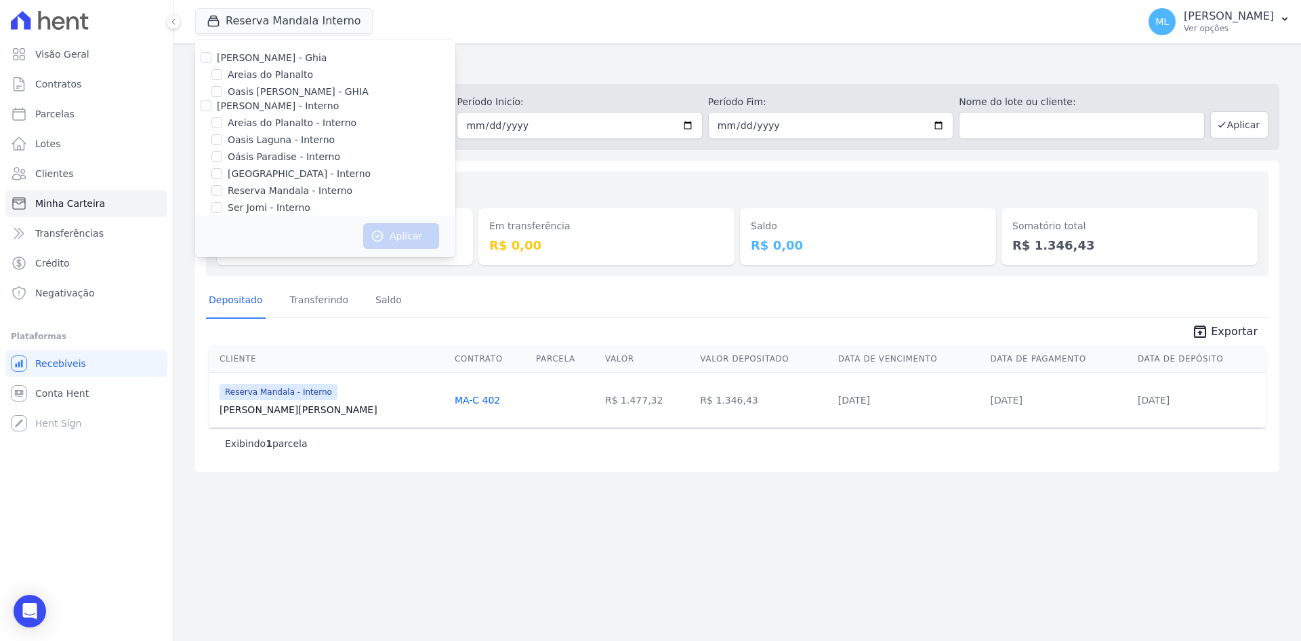
click at [270, 70] on label "Areias do Planalto" at bounding box center [270, 75] width 85 height 14
click at [222, 70] on input "Areias do Planalto" at bounding box center [216, 74] width 11 height 11
checkbox input "true"
click at [409, 234] on button "Aplicar" at bounding box center [401, 236] width 76 height 26
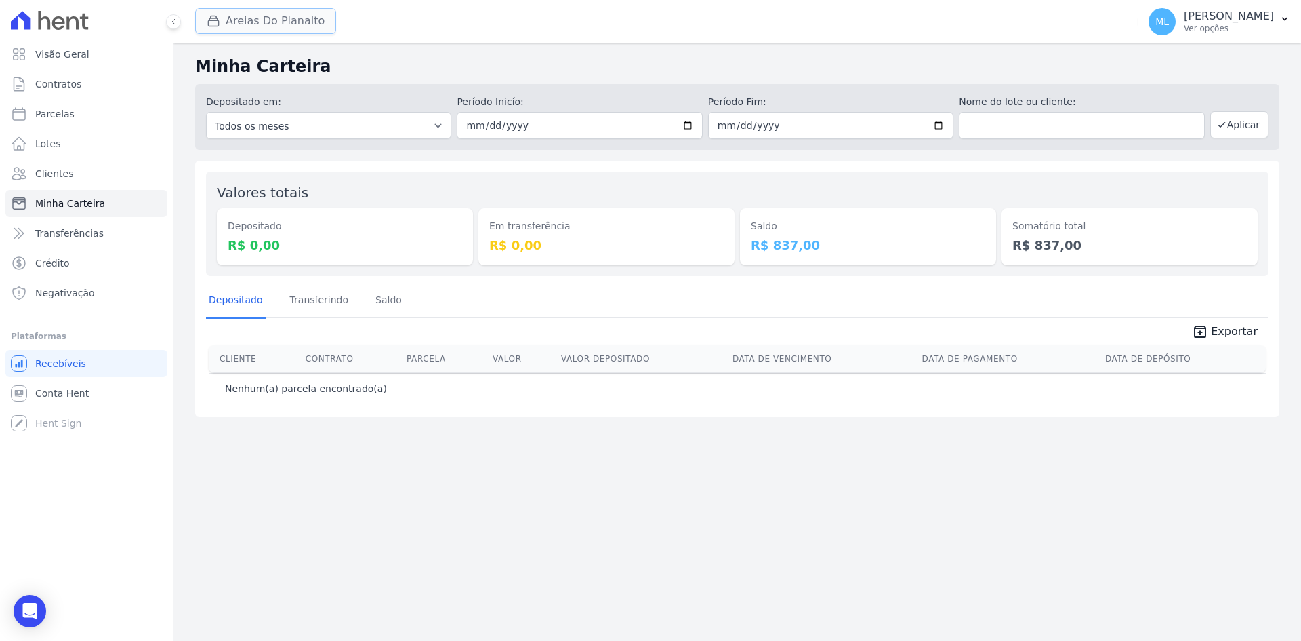
click at [281, 28] on button "Areias Do Planalto" at bounding box center [265, 21] width 141 height 26
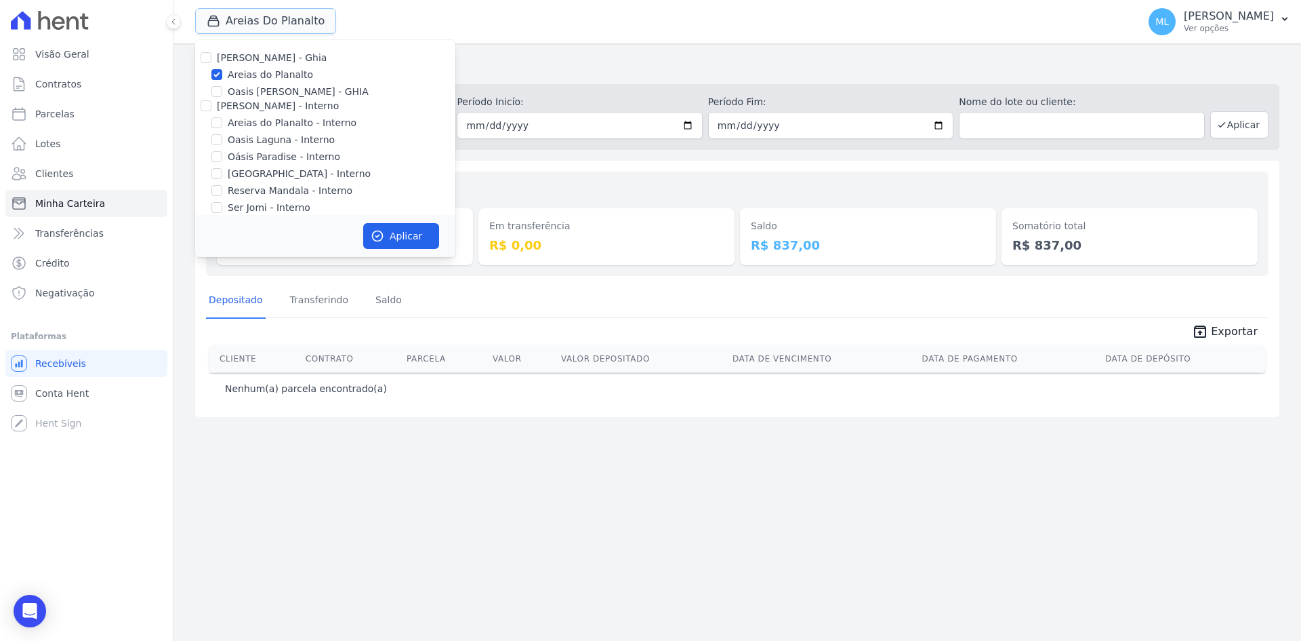
scroll to position [68, 0]
click at [274, 55] on label "Areias do Planalto - Interno" at bounding box center [292, 55] width 129 height 14
click at [222, 55] on input "Areias do Planalto - Interno" at bounding box center [216, 54] width 11 height 11
checkbox input "true"
click at [270, 104] on label "Parque do Planalto - Interno" at bounding box center [299, 106] width 143 height 14
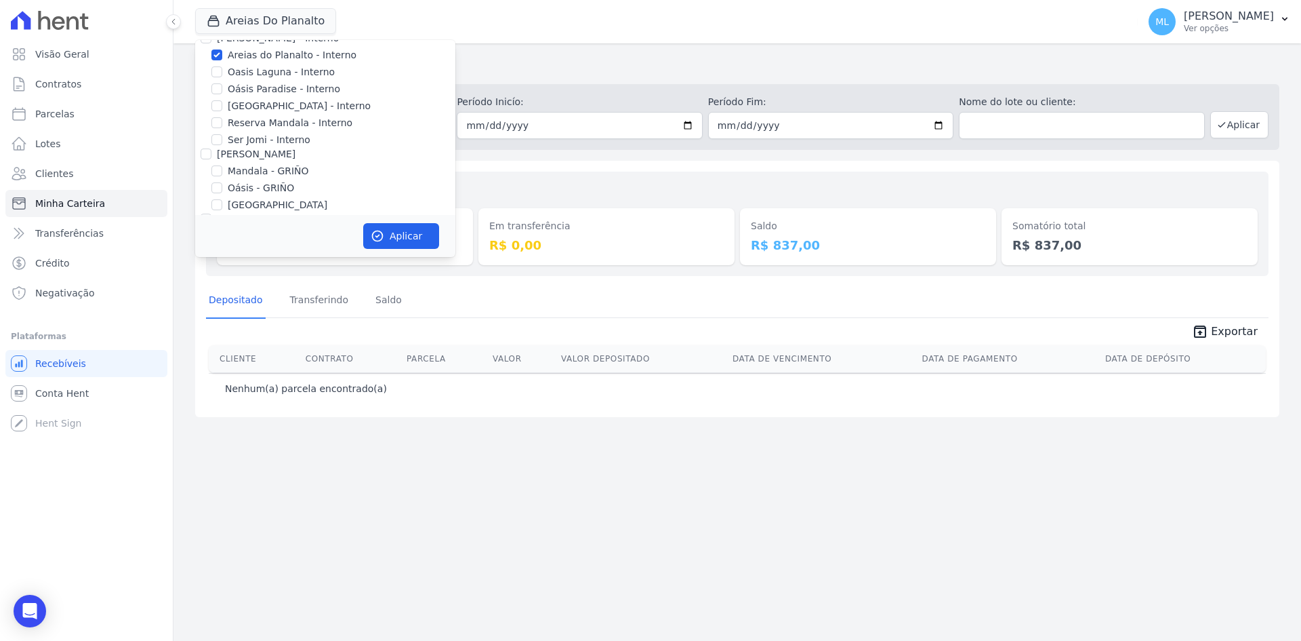
click at [222, 104] on input "Parque do Planalto - Interno" at bounding box center [216, 105] width 11 height 11
checkbox input "true"
click at [394, 231] on button "Aplicar" at bounding box center [401, 236] width 76 height 26
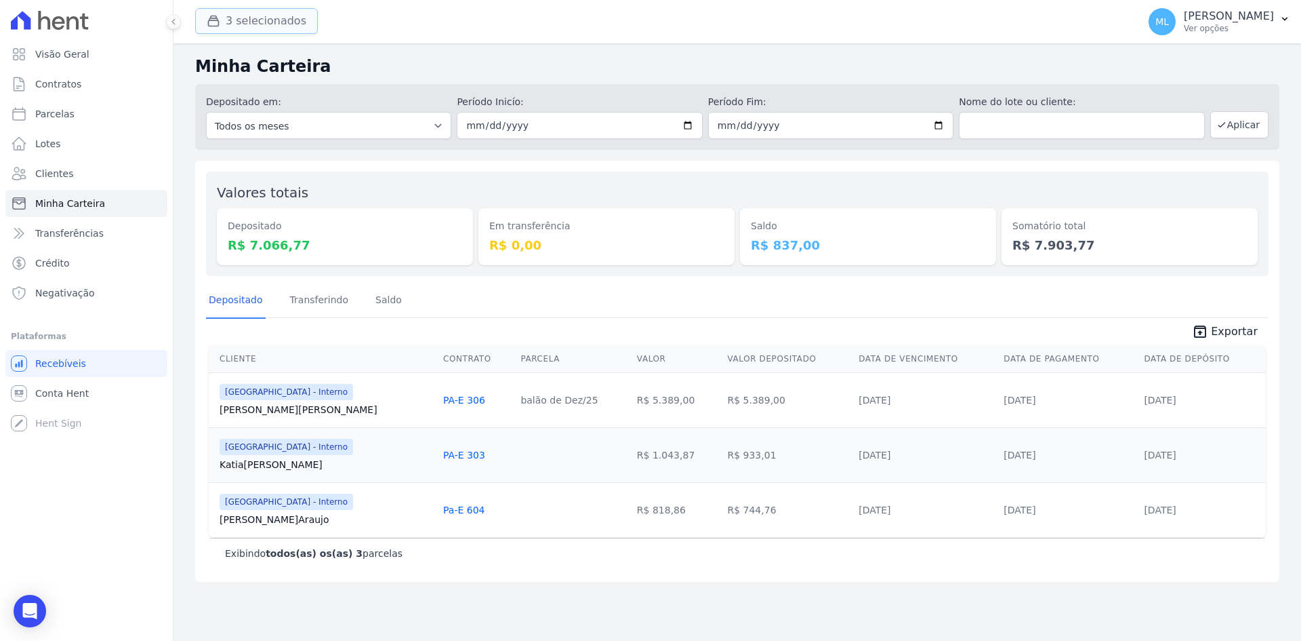
click at [255, 15] on button "3 selecionados" at bounding box center [256, 21] width 123 height 26
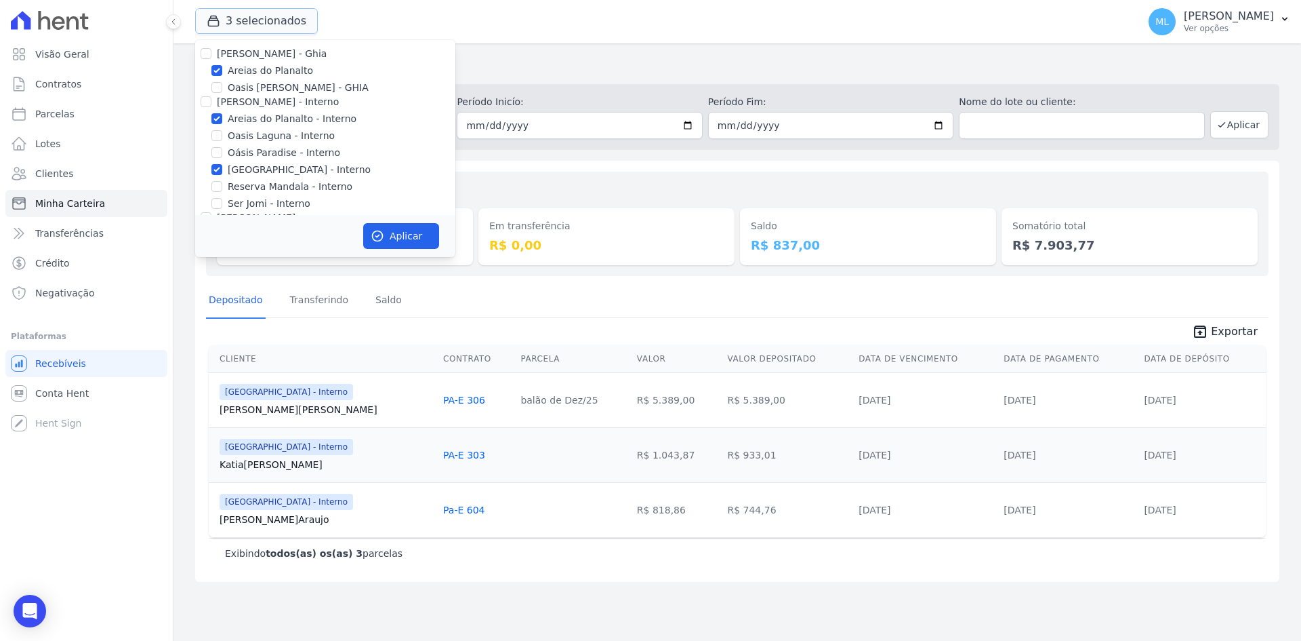
scroll to position [0, 0]
click at [258, 75] on label "Areias do Planalto" at bounding box center [270, 75] width 85 height 14
click at [222, 75] on input "Areias do Planalto" at bounding box center [216, 74] width 11 height 11
checkbox input "false"
drag, startPoint x: 253, startPoint y: 121, endPoint x: 251, endPoint y: 157, distance: 35.3
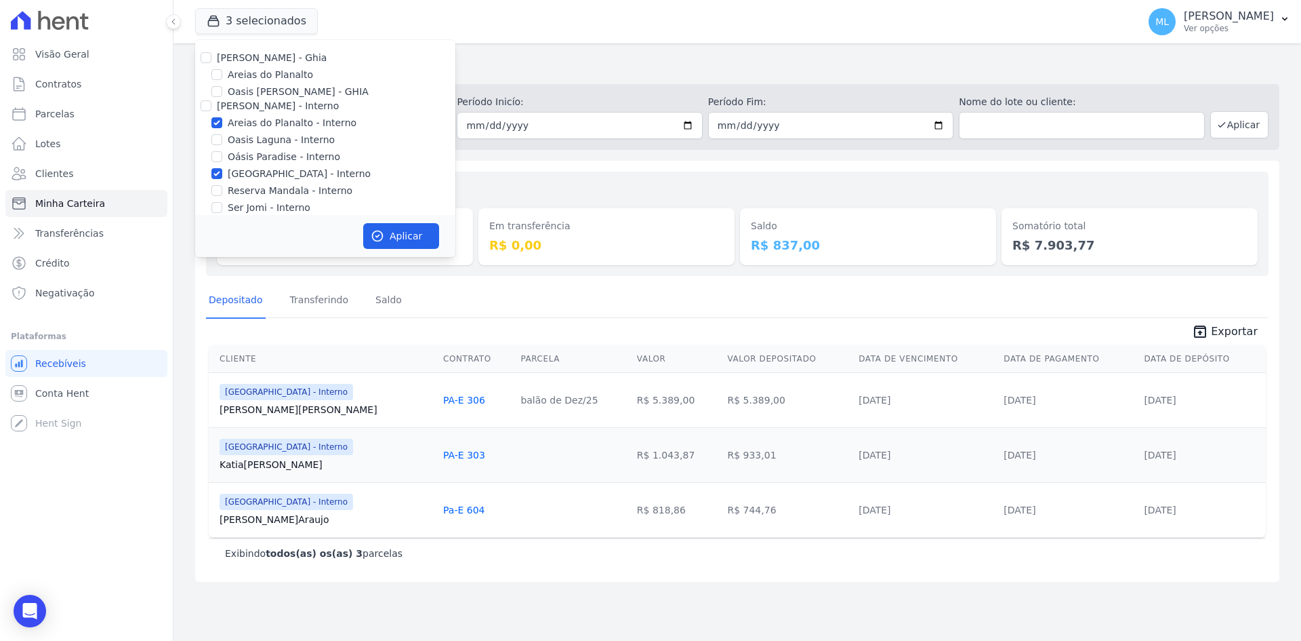
click at [253, 122] on label "Areias do Planalto - Interno" at bounding box center [292, 123] width 129 height 14
click at [222, 122] on input "Areias do Planalto - Interno" at bounding box center [216, 122] width 11 height 11
checkbox input "false"
click at [250, 172] on label "Parque do Planalto - Interno" at bounding box center [299, 174] width 143 height 14
click at [222, 172] on input "Parque do Planalto - Interno" at bounding box center [216, 173] width 11 height 11
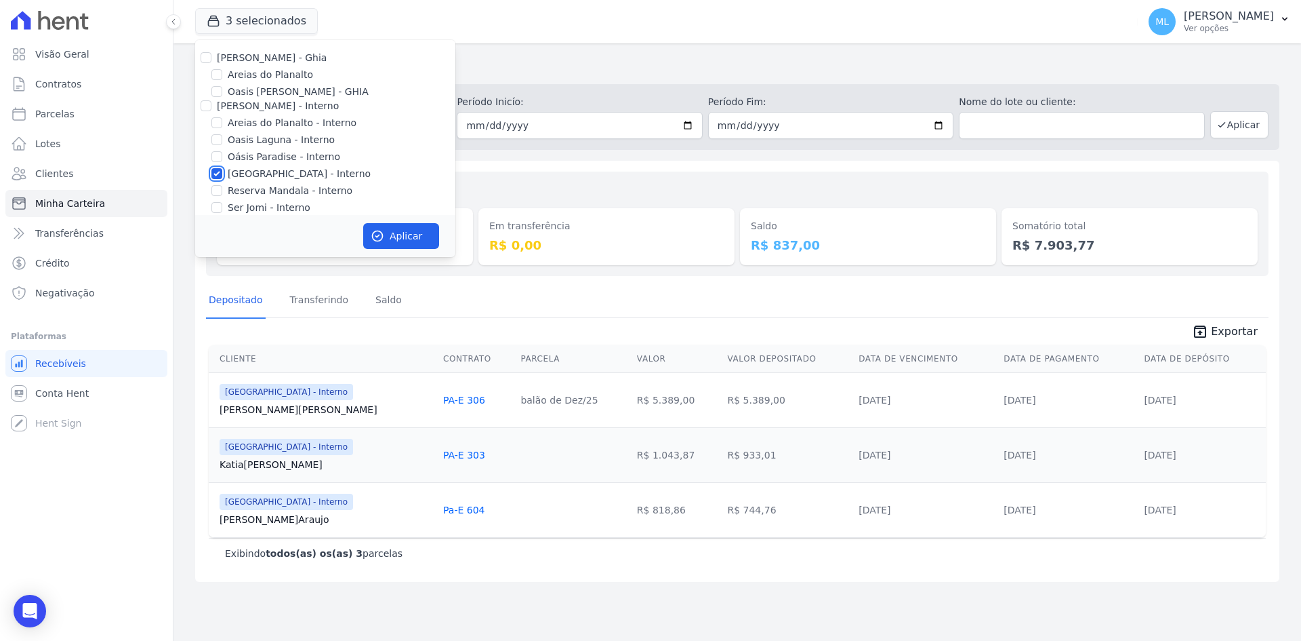
checkbox input "false"
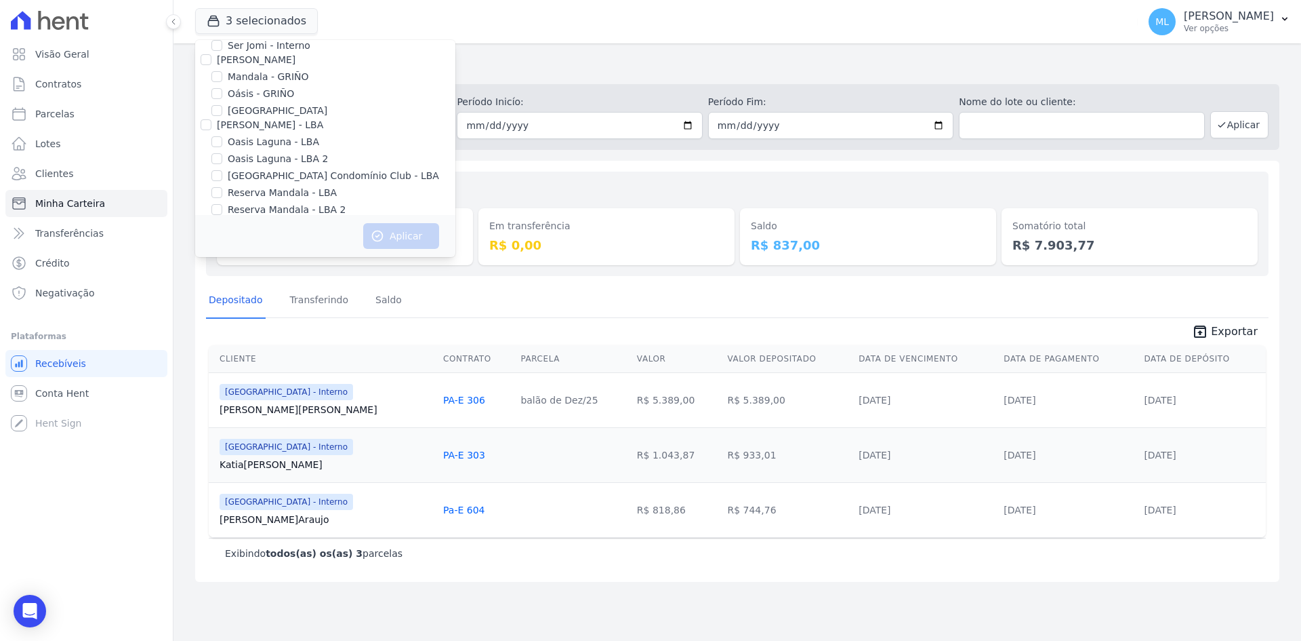
scroll to position [175, 0]
click at [247, 176] on label "Reserva Mandala - LBA" at bounding box center [282, 180] width 109 height 14
click at [222, 176] on input "Reserva Mandala - LBA" at bounding box center [216, 179] width 11 height 11
checkbox input "true"
click at [253, 196] on label "Reserva Mandala - LBA 2" at bounding box center [287, 197] width 118 height 14
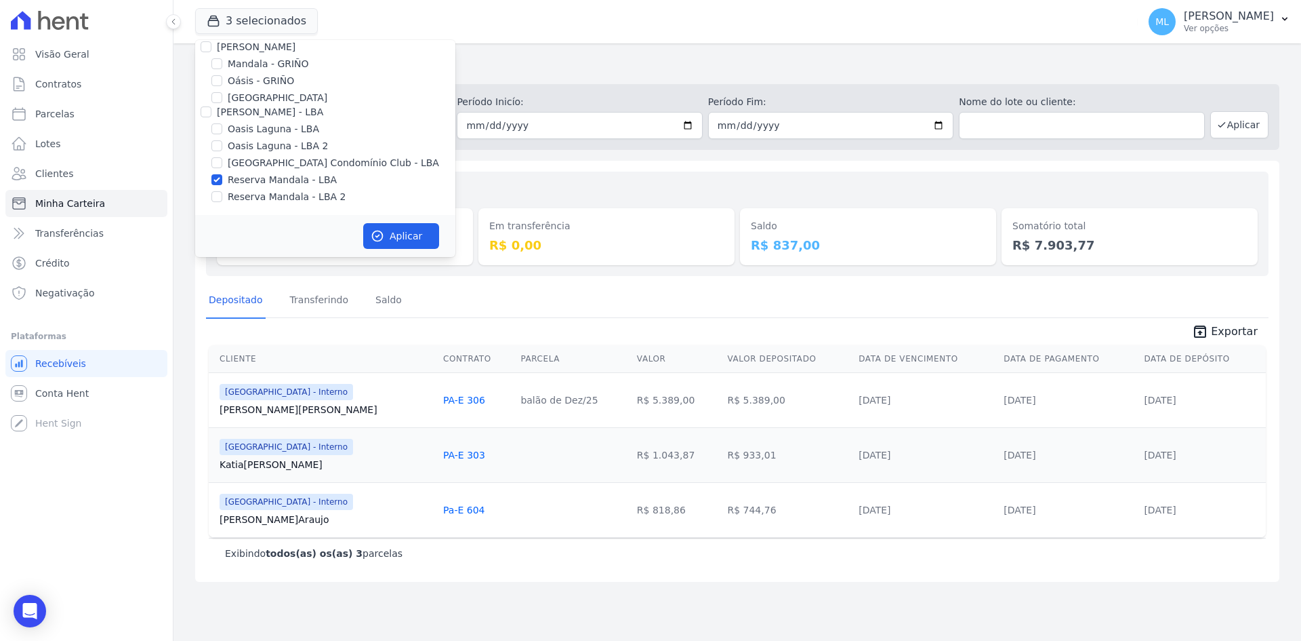
click at [222, 196] on input "Reserva Mandala - LBA 2" at bounding box center [216, 196] width 11 height 11
checkbox input "true"
click at [406, 234] on button "Aplicar" at bounding box center [401, 236] width 76 height 26
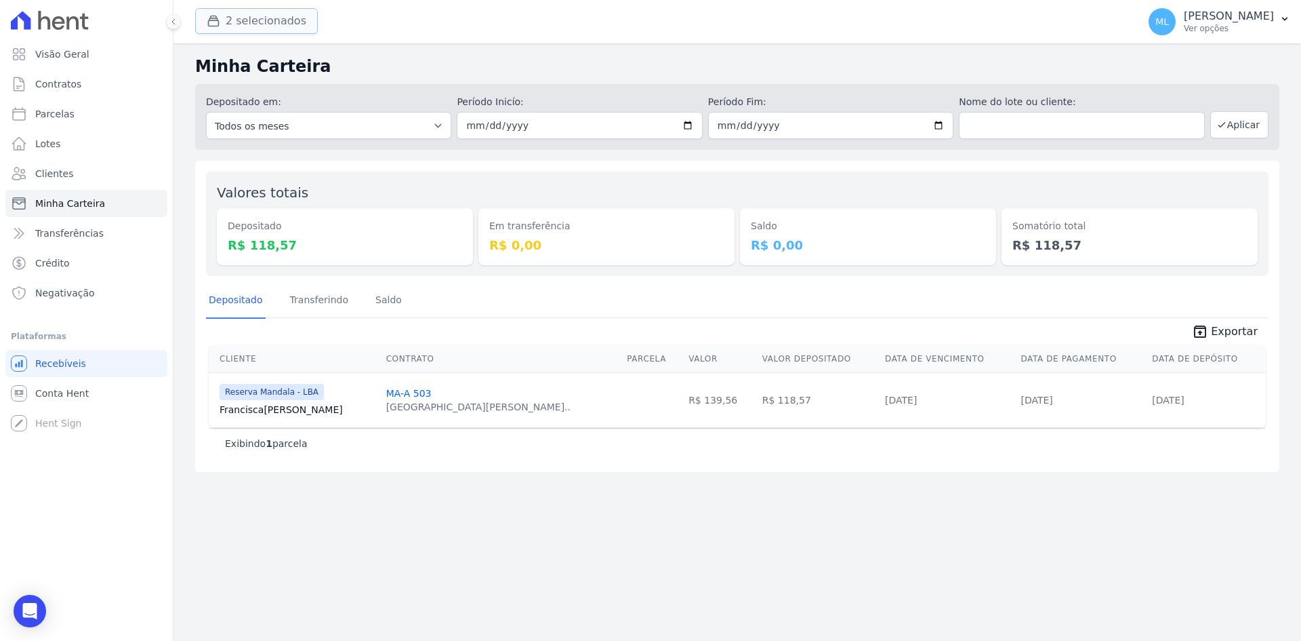
drag, startPoint x: 293, startPoint y: 16, endPoint x: 298, endPoint y: 32, distance: 16.5
click at [293, 16] on button "2 selecionados" at bounding box center [256, 21] width 123 height 26
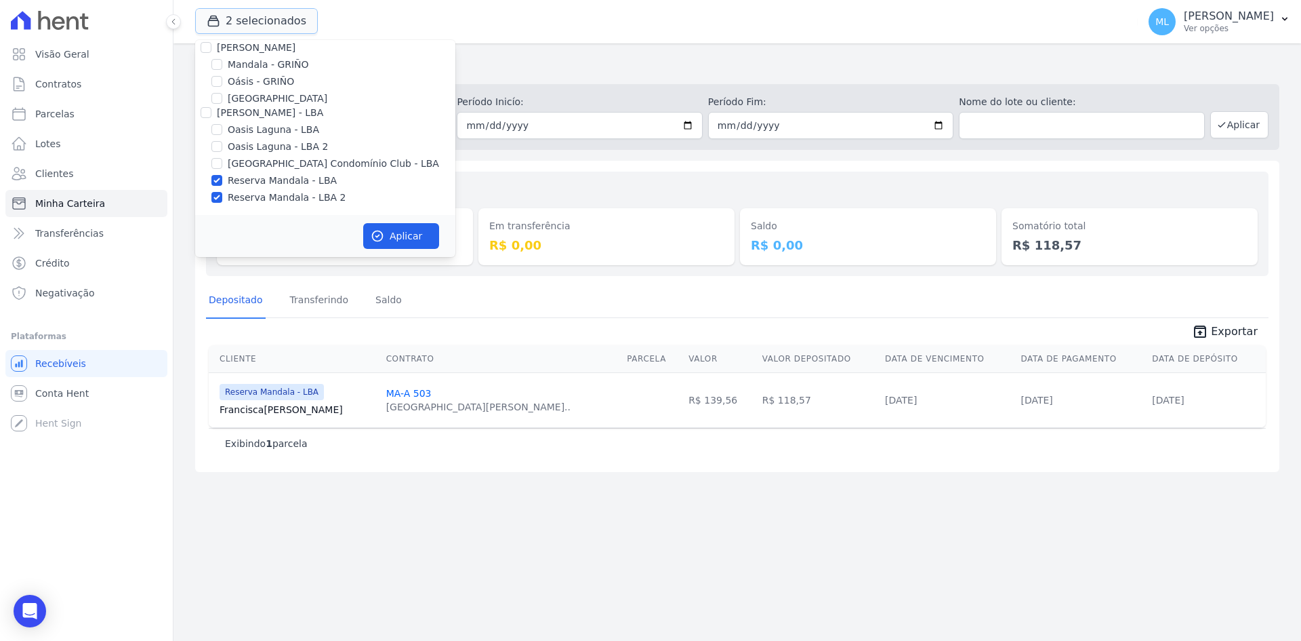
scroll to position [175, 0]
click at [283, 183] on label "Reserva Mandala - LBA" at bounding box center [282, 180] width 109 height 14
click at [222, 183] on input "Reserva Mandala - LBA" at bounding box center [216, 179] width 11 height 11
checkbox input "false"
click at [287, 192] on label "Reserva Mandala - LBA 2" at bounding box center [287, 197] width 118 height 14
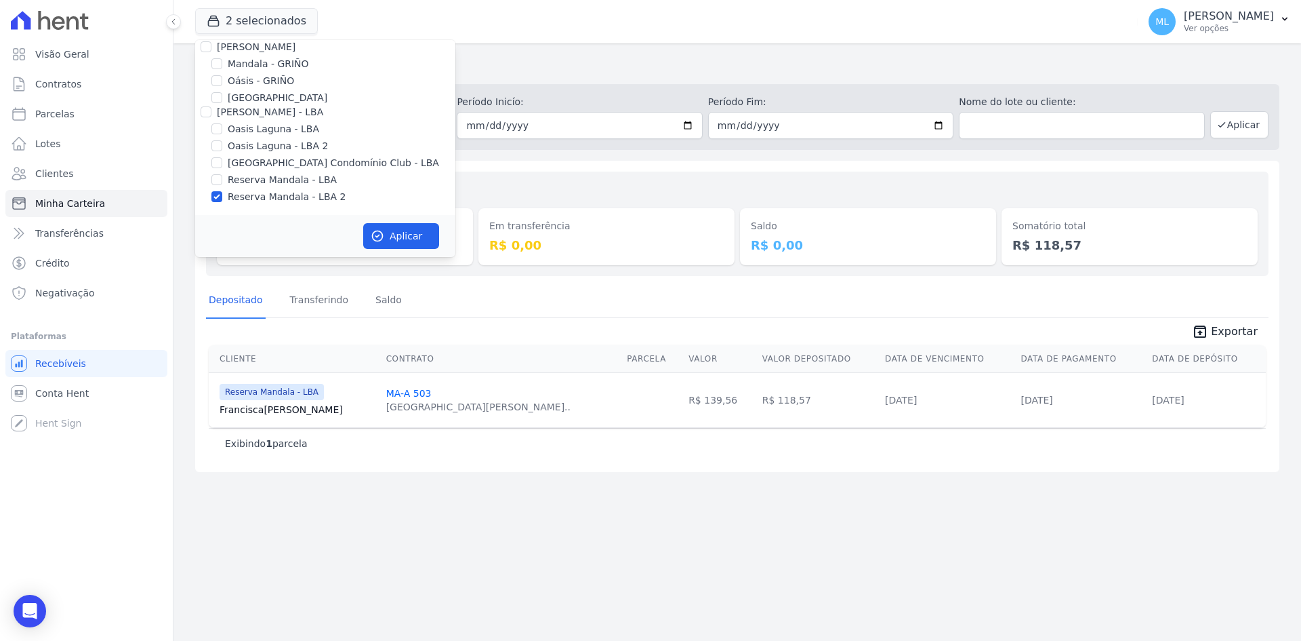
click at [222, 192] on input "Reserva Mandala - LBA 2" at bounding box center [216, 196] width 11 height 11
checkbox input "false"
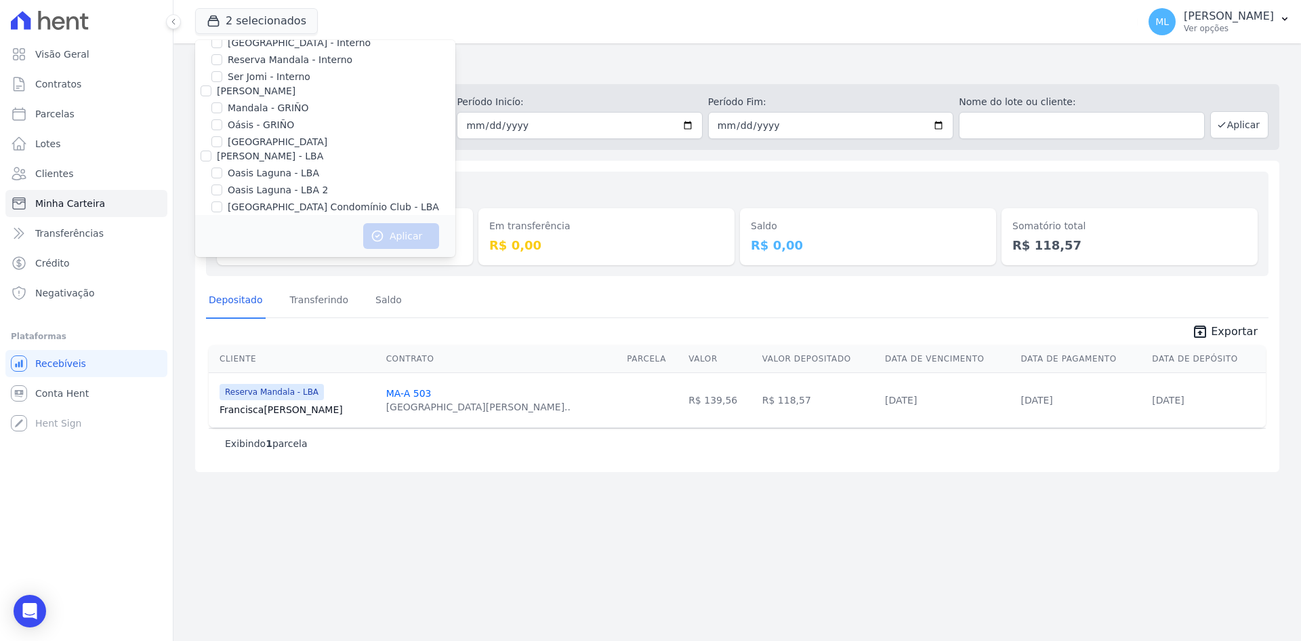
scroll to position [107, 0]
click at [259, 127] on label "Mandala - GRIÑO" at bounding box center [268, 132] width 81 height 14
click at [222, 127] on input "Mandala - GRIÑO" at bounding box center [216, 131] width 11 height 11
checkbox input "true"
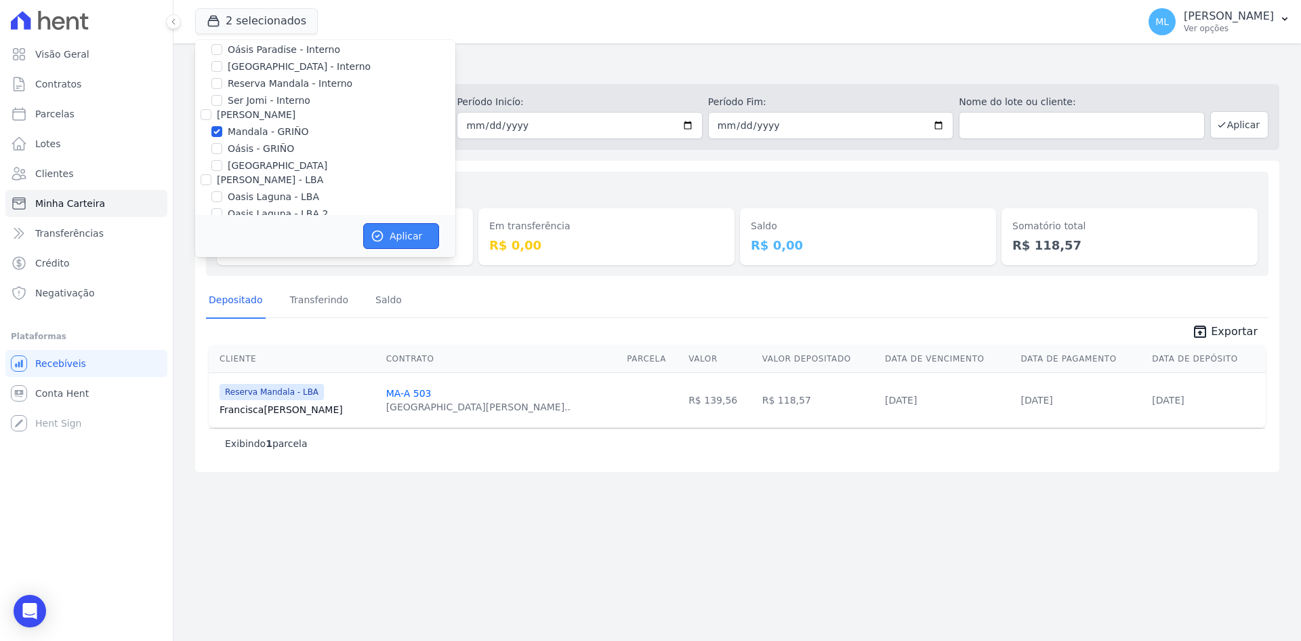
click at [397, 233] on button "Aplicar" at bounding box center [401, 236] width 76 height 26
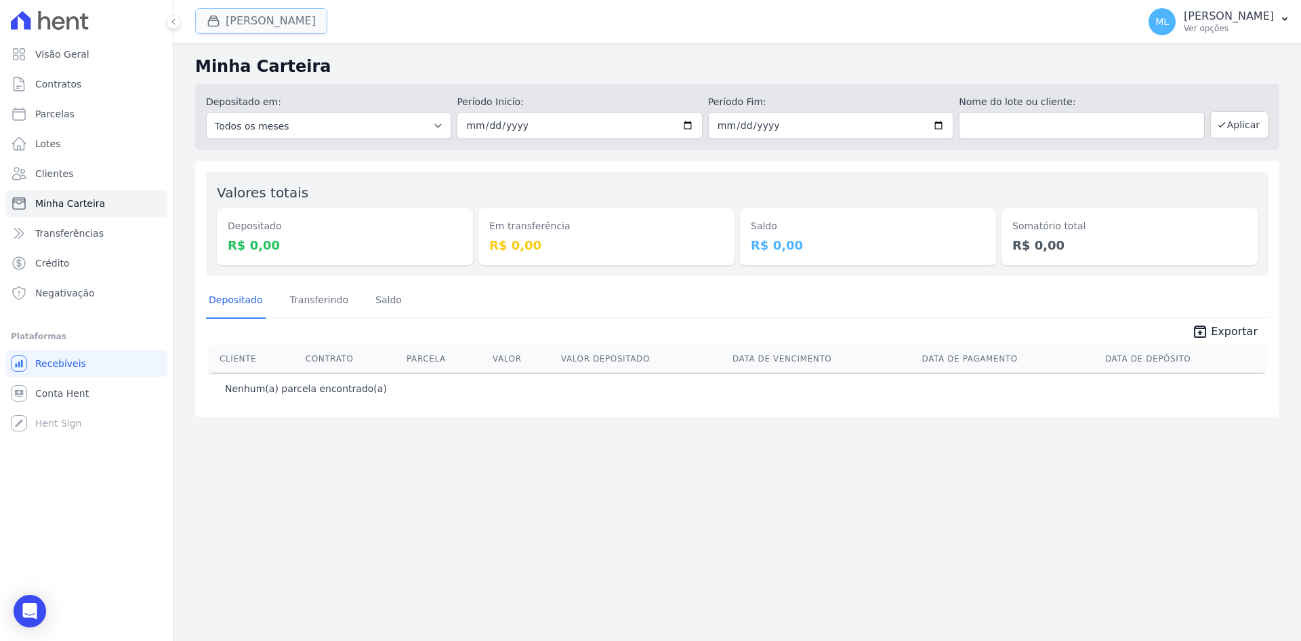
click at [261, 26] on button "Mandala Griño" at bounding box center [261, 21] width 132 height 26
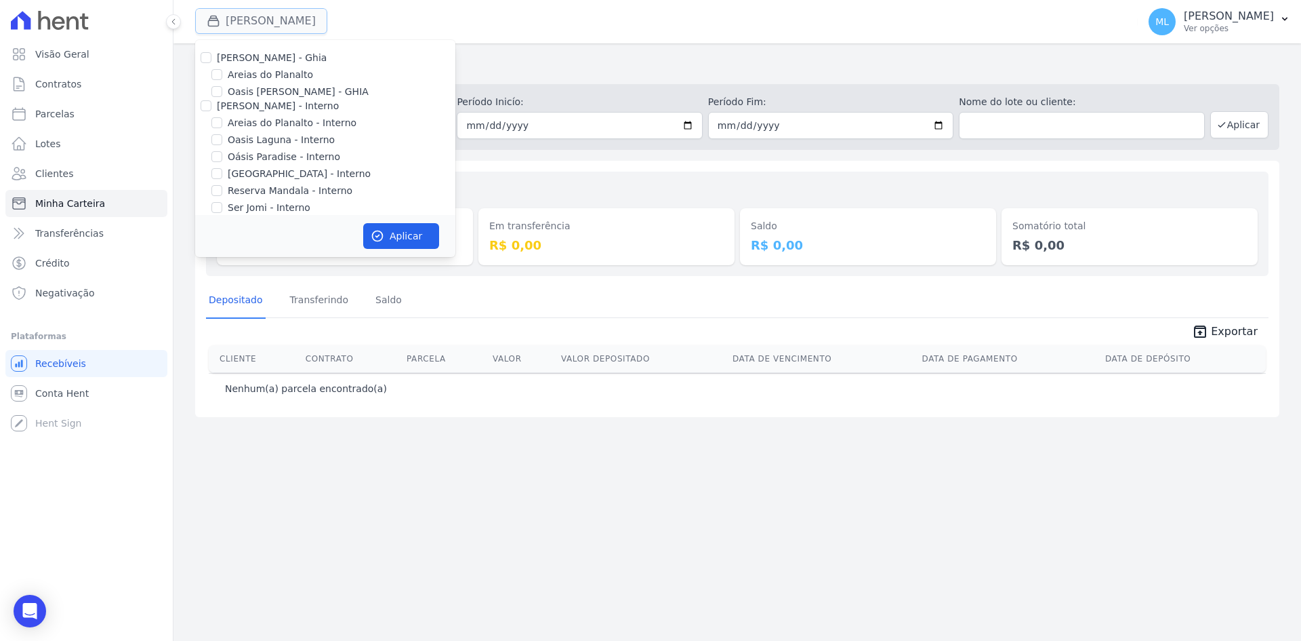
click at [261, 26] on button "Mandala Griño" at bounding box center [261, 21] width 132 height 26
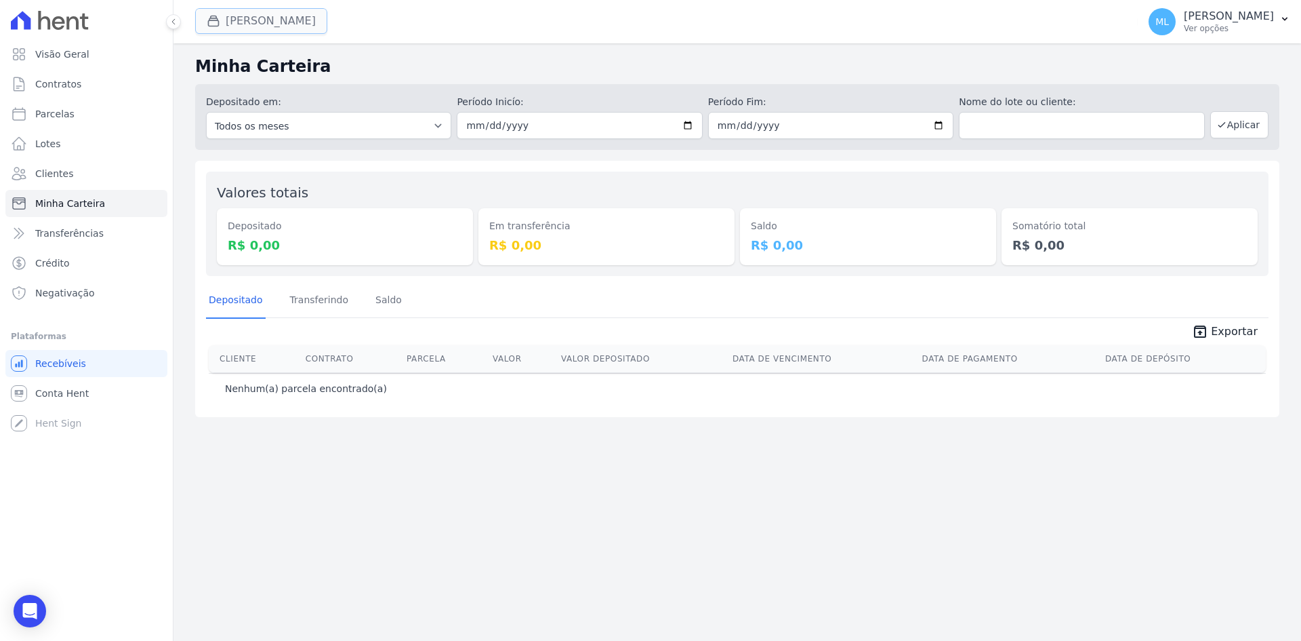
click at [261, 26] on button "Mandala Griño" at bounding box center [261, 21] width 132 height 26
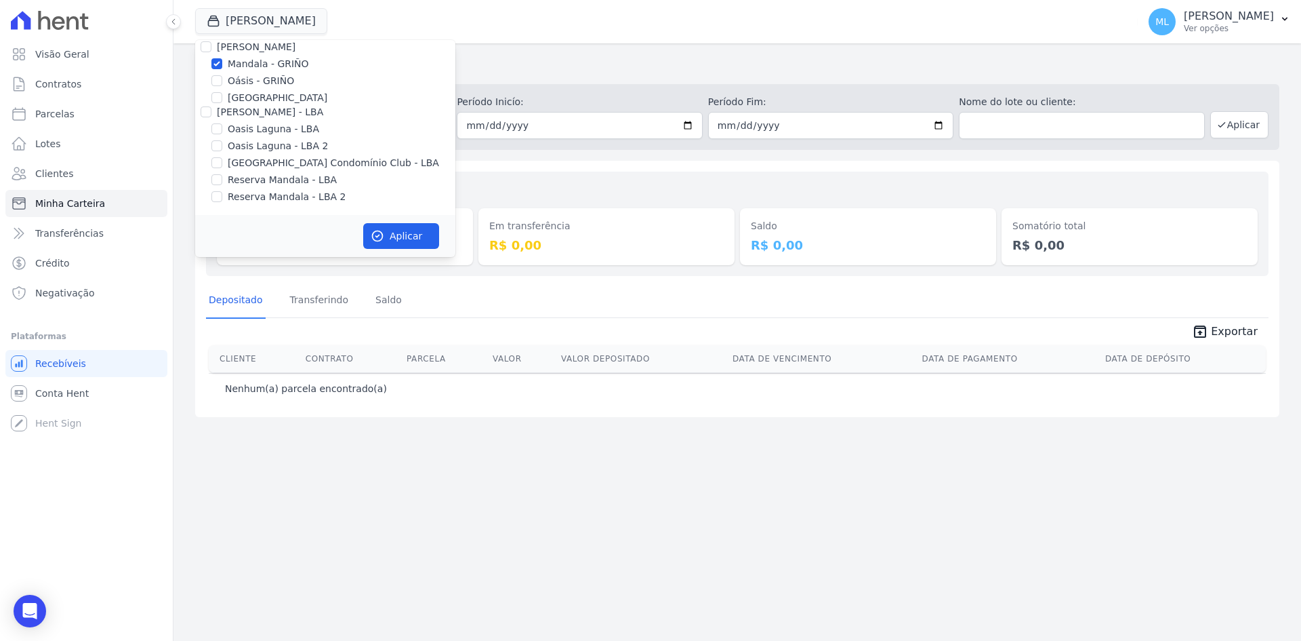
click at [256, 68] on label "Mandala - GRIÑO" at bounding box center [268, 64] width 81 height 14
click at [222, 68] on input "Mandala - GRIÑO" at bounding box center [216, 63] width 11 height 11
checkbox input "false"
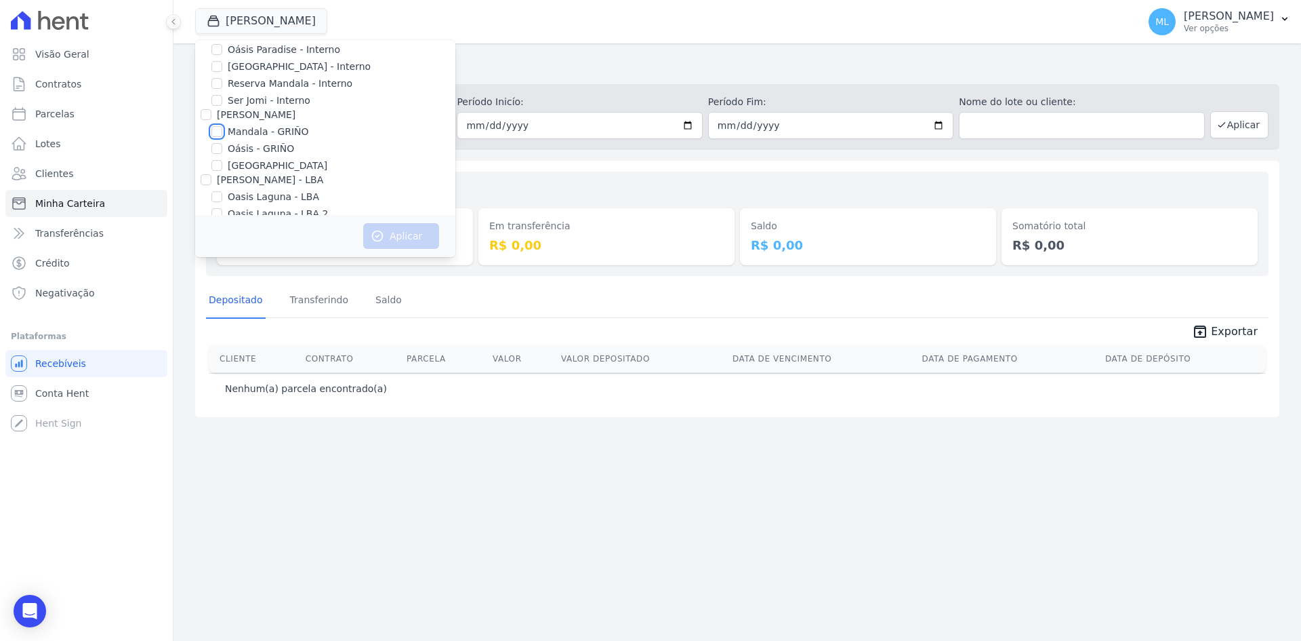
scroll to position [39, 0]
click at [277, 150] on label "Reserva Mandala - Interno" at bounding box center [290, 151] width 125 height 14
click at [222, 150] on input "Reserva Mandala - Interno" at bounding box center [216, 151] width 11 height 11
checkbox input "true"
click at [381, 225] on button "Aplicar" at bounding box center [401, 236] width 76 height 26
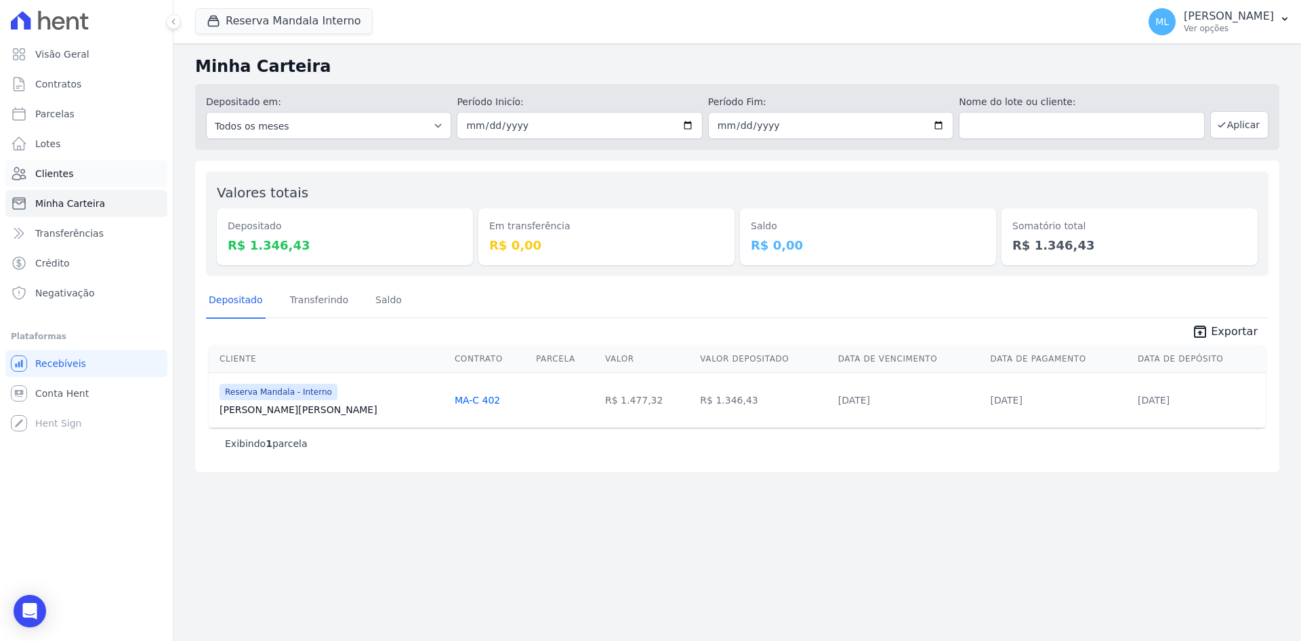
click at [80, 168] on link "Clientes" at bounding box center [86, 173] width 162 height 27
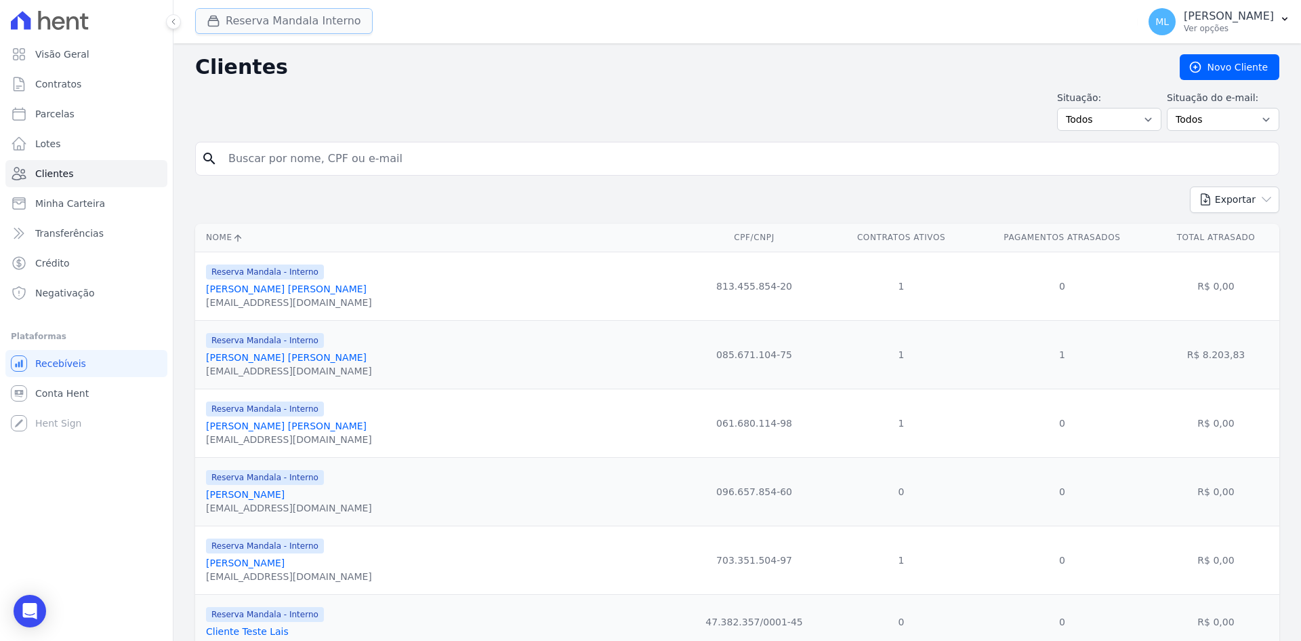
click at [279, 22] on button "Reserva Mandala Interno" at bounding box center [284, 21] width 178 height 26
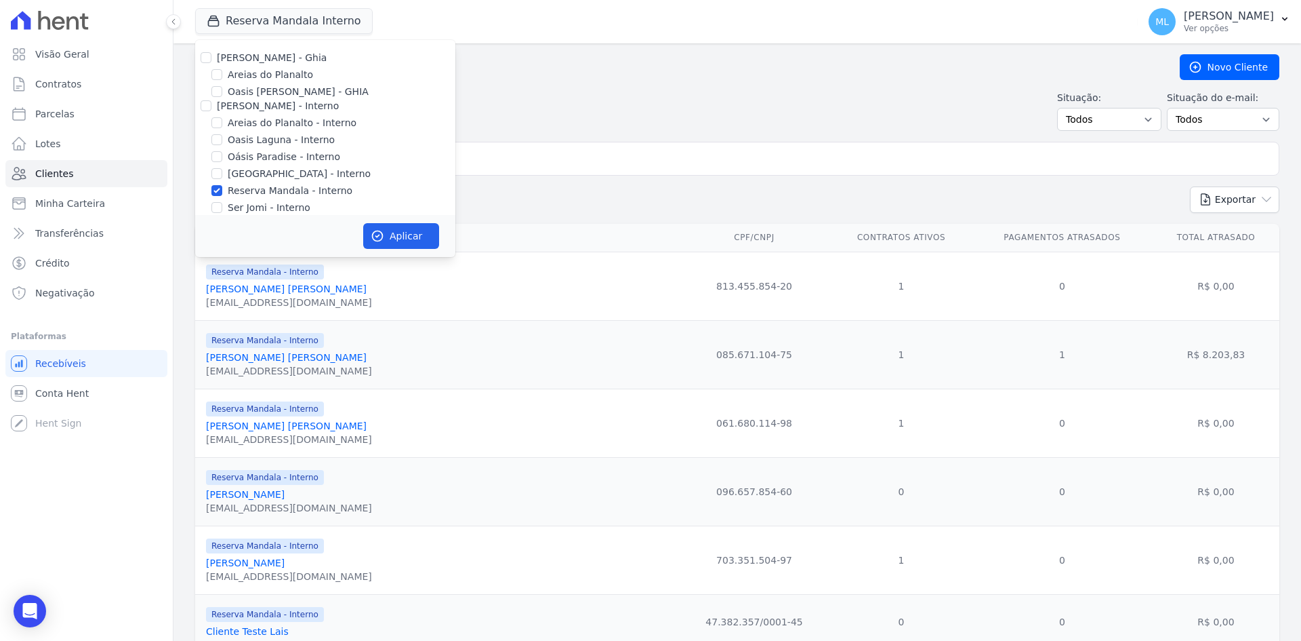
click at [212, 56] on div "Celina Guimaraes - Ghia" at bounding box center [325, 58] width 260 height 14
click at [202, 62] on div at bounding box center [206, 58] width 11 height 14
click at [207, 56] on input "Celina Guimaraes - Ghia" at bounding box center [206, 57] width 11 height 11
checkbox input "true"
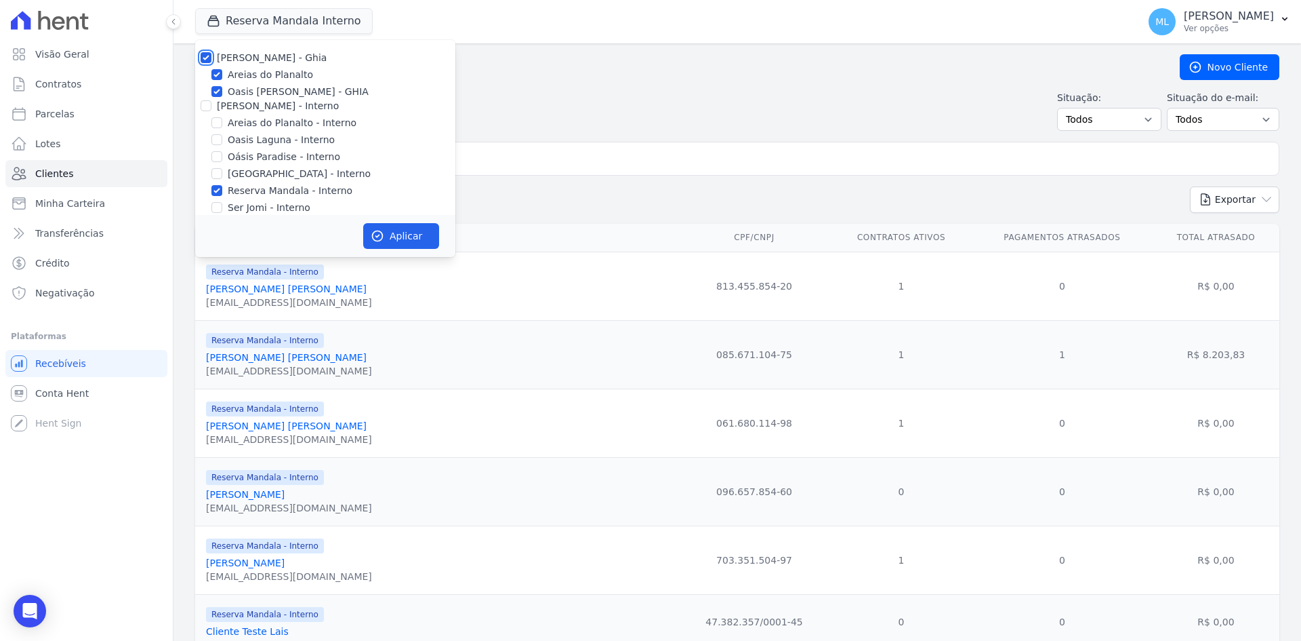
checkbox input "true"
click at [205, 107] on input "Celina Guimaraes - Interno" at bounding box center [206, 105] width 11 height 11
checkbox input "true"
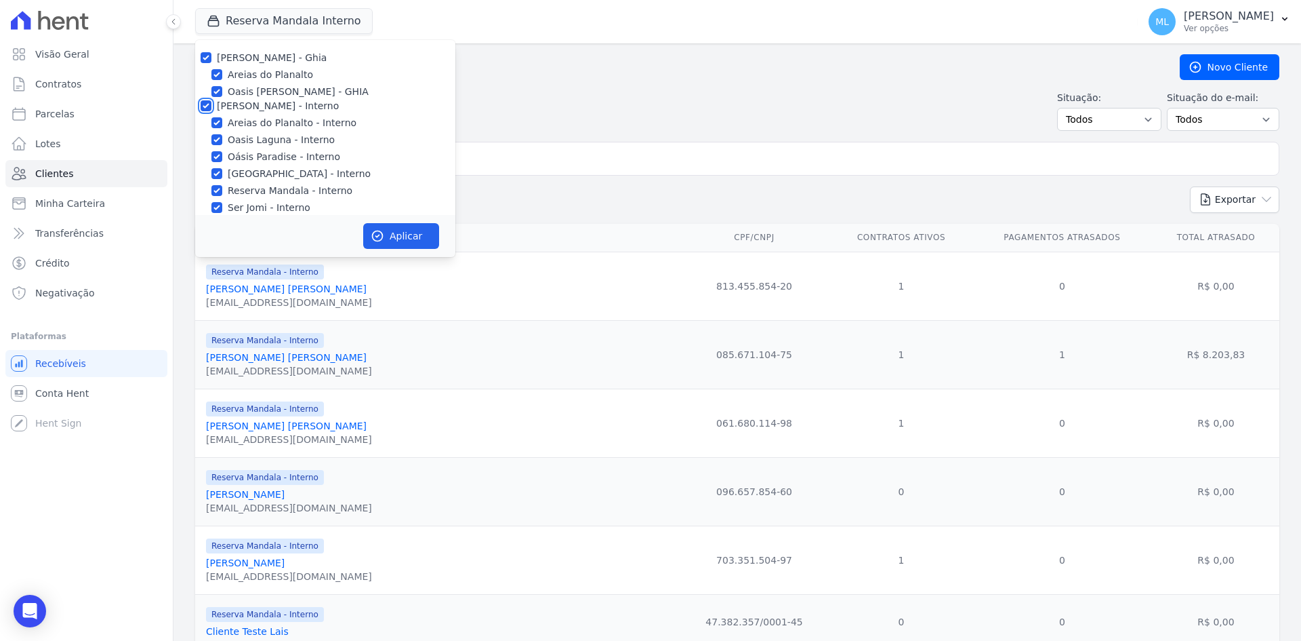
checkbox input "true"
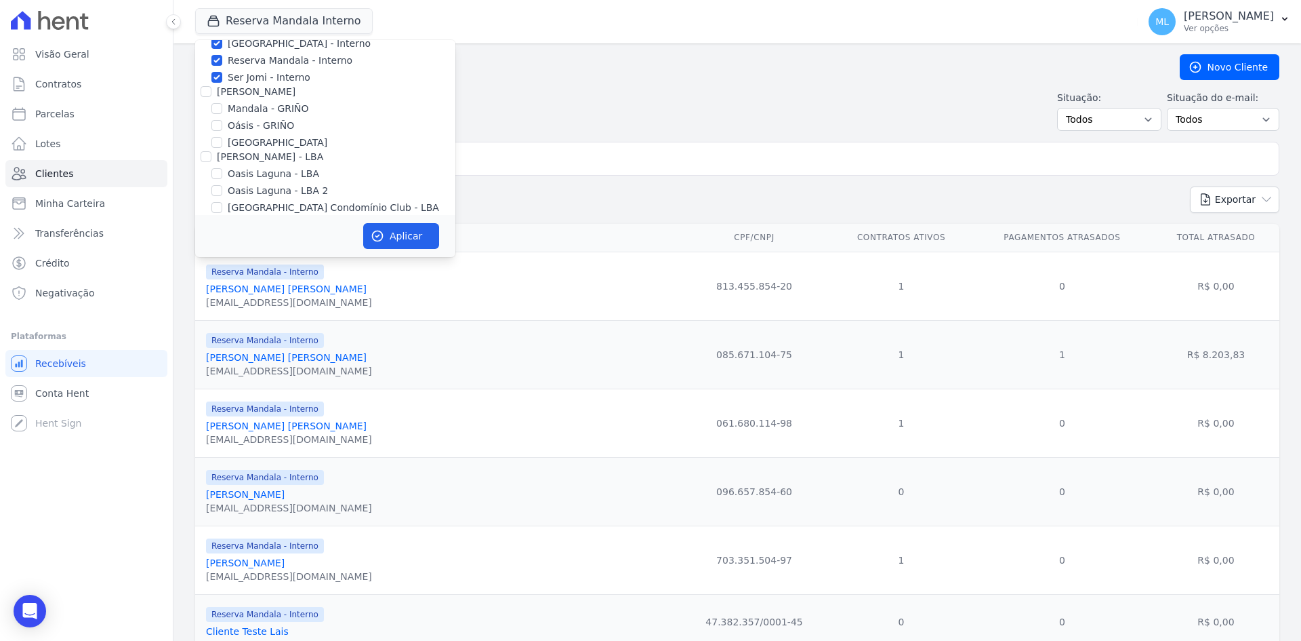
scroll to position [136, 0]
click at [201, 85] on input "Celina Guimarães - GRIÑO" at bounding box center [206, 86] width 11 height 11
checkbox input "true"
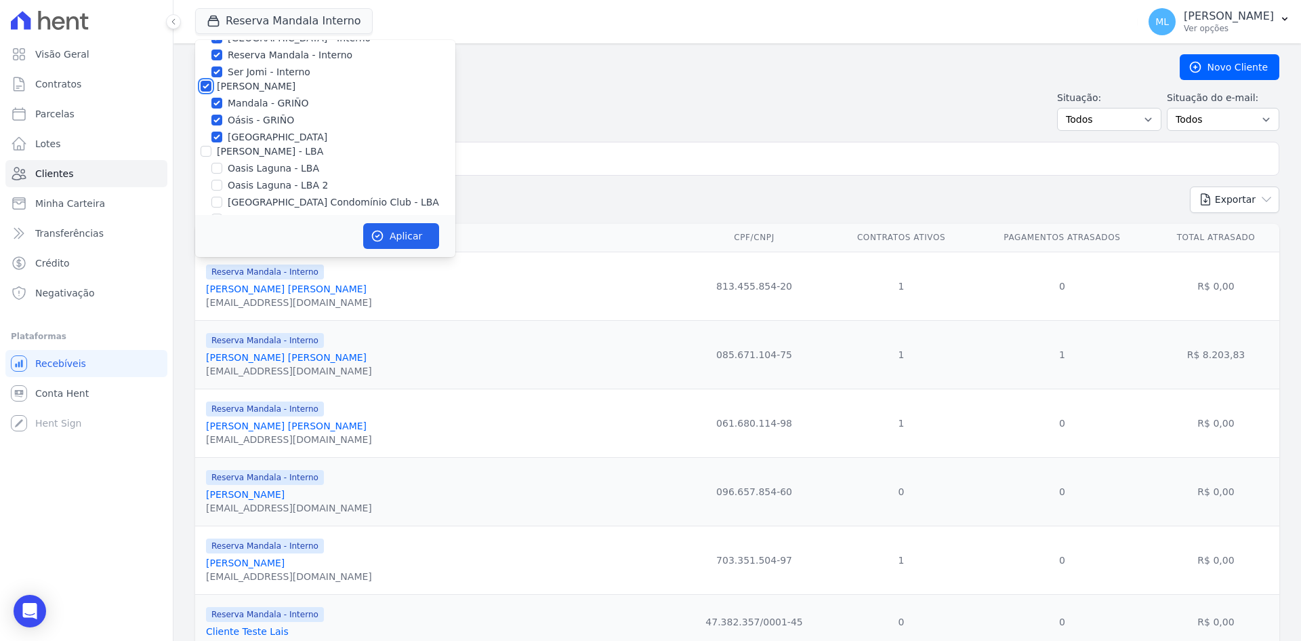
checkbox input "true"
click at [205, 152] on input "Celina Guimaraes - LBA" at bounding box center [206, 151] width 11 height 11
checkbox input "true"
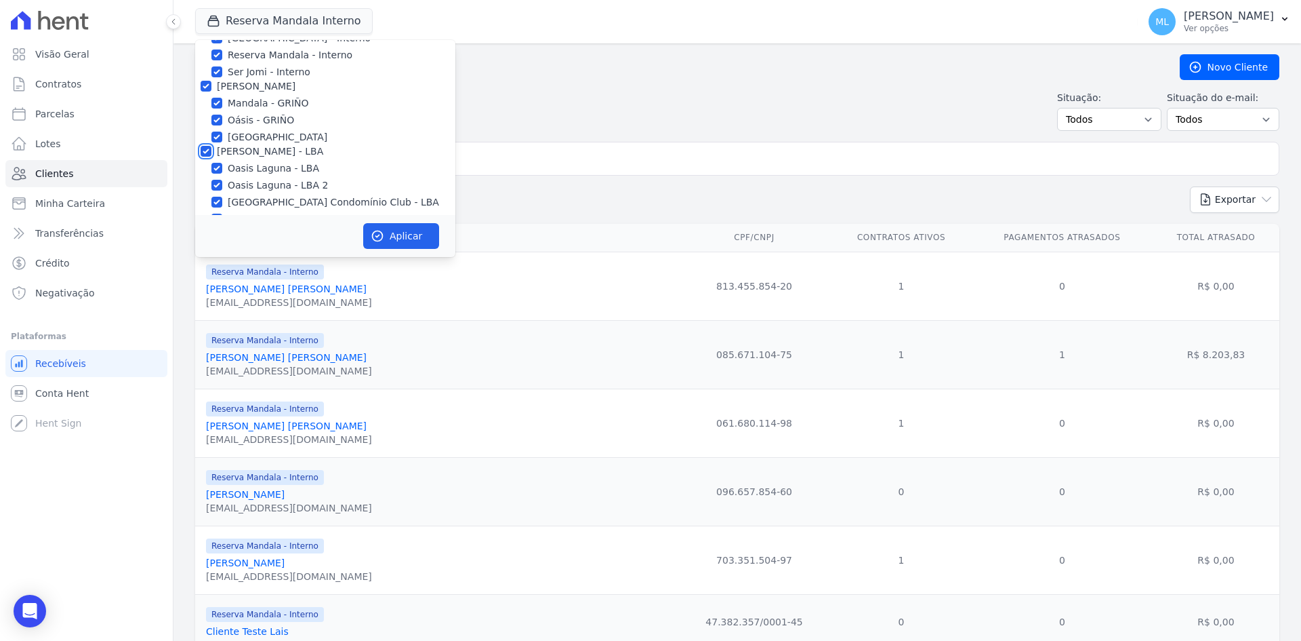
checkbox input "true"
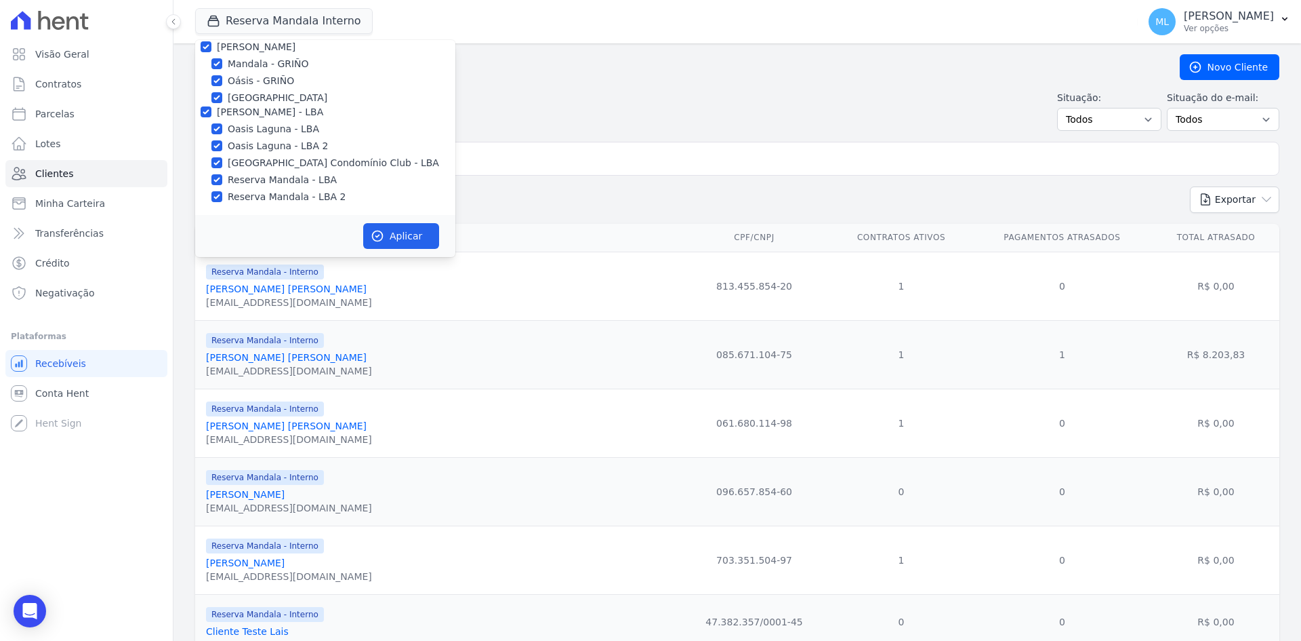
click at [384, 220] on div "Aplicar" at bounding box center [325, 236] width 260 height 42
click at [398, 232] on button "Aplicar" at bounding box center [401, 236] width 76 height 26
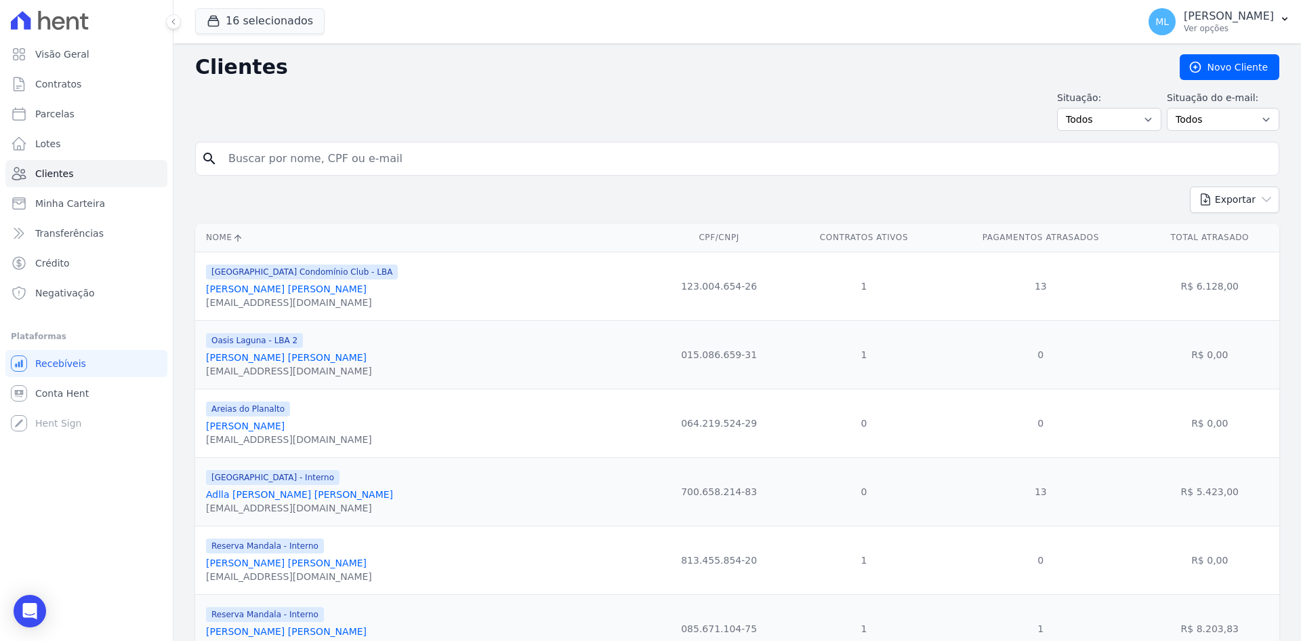
click at [522, 165] on input "search" at bounding box center [746, 158] width 1053 height 27
type input "f"
type input "isabela caval"
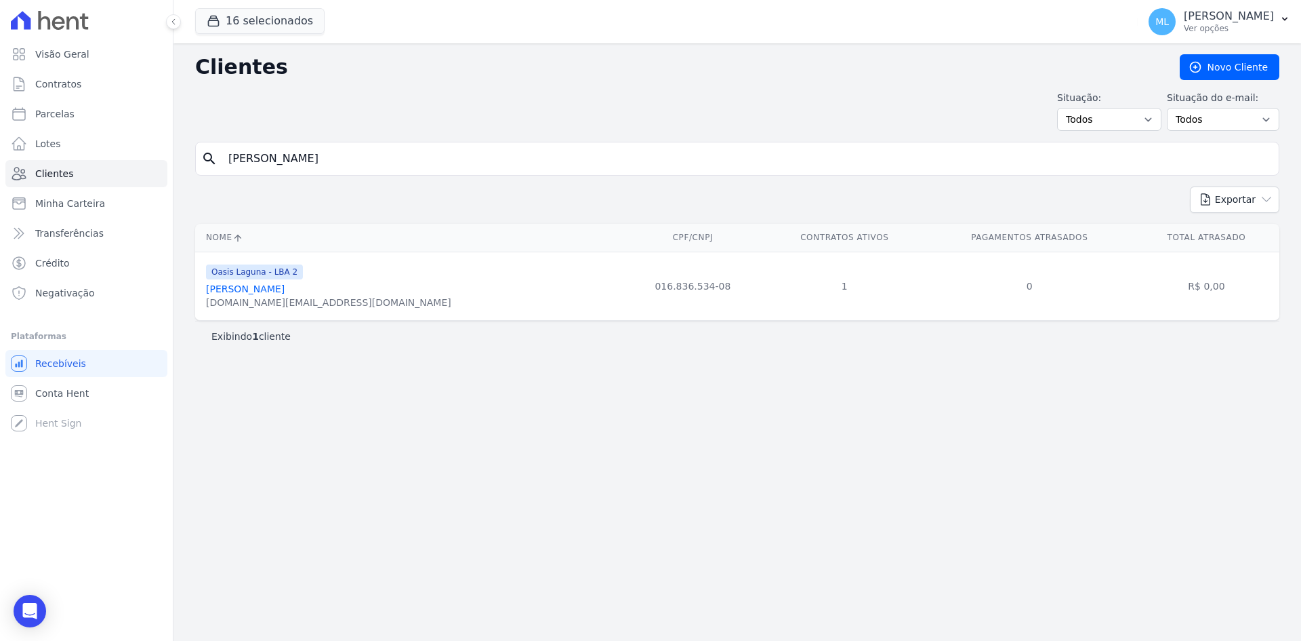
click at [268, 284] on link "Isabela Cavalcante" at bounding box center [245, 288] width 79 height 11
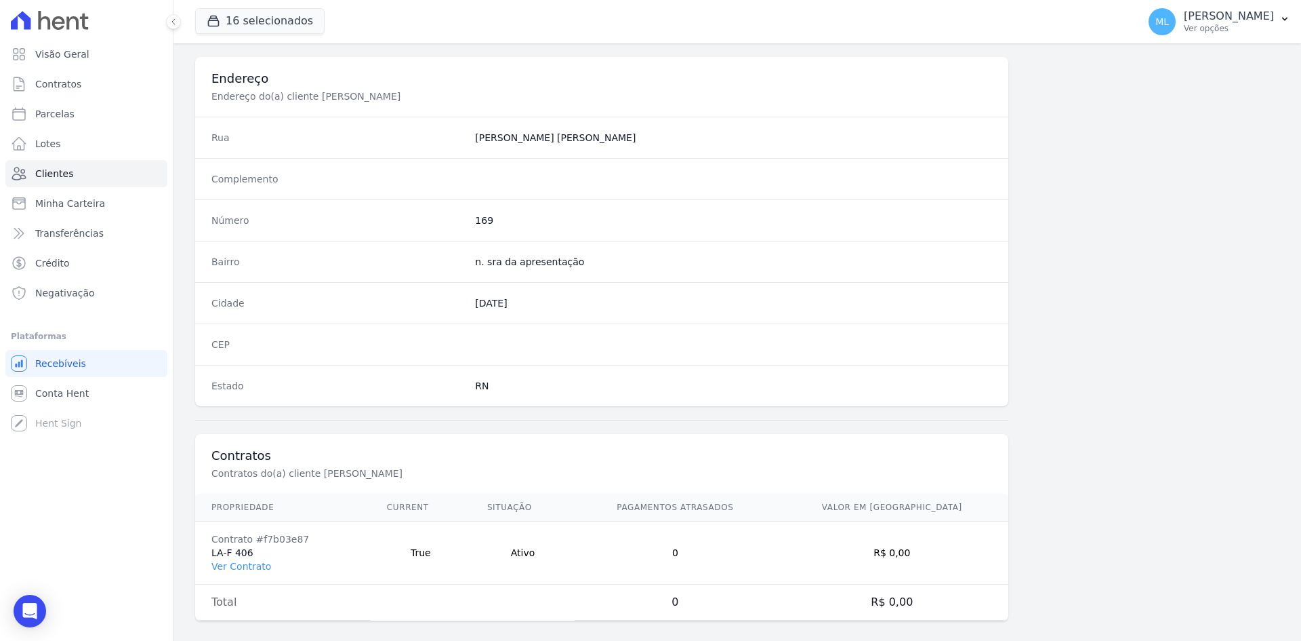
scroll to position [628, 0]
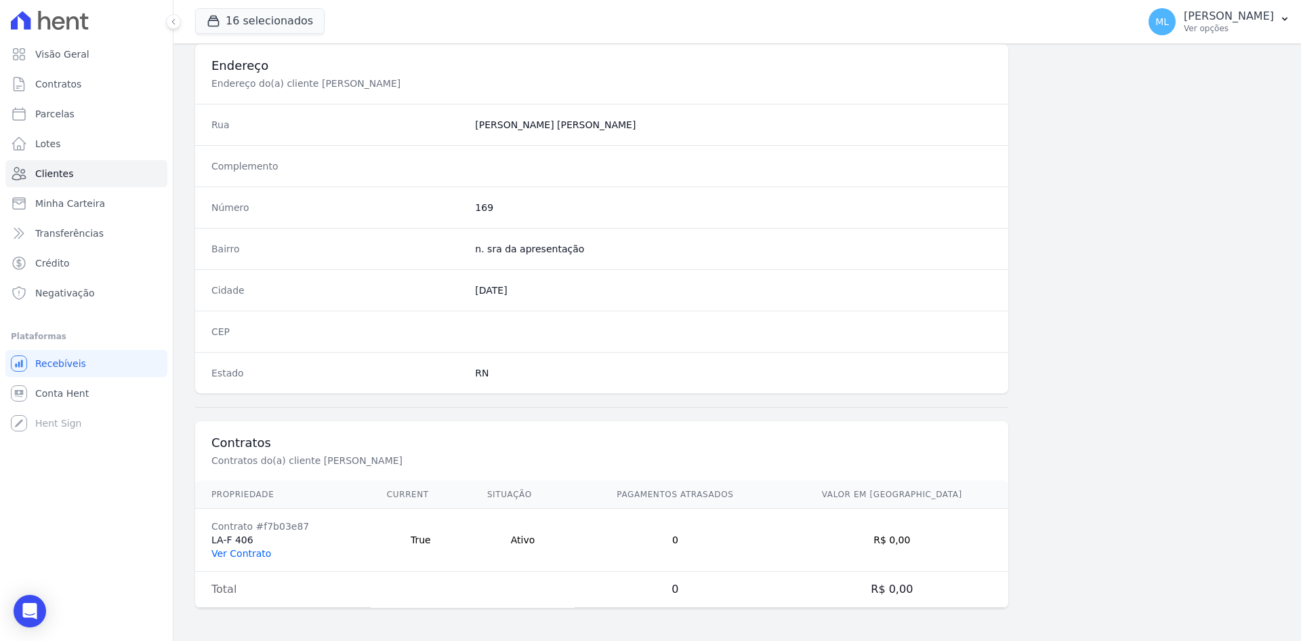
click at [248, 552] on link "Ver Contrato" at bounding box center [241, 553] width 60 height 11
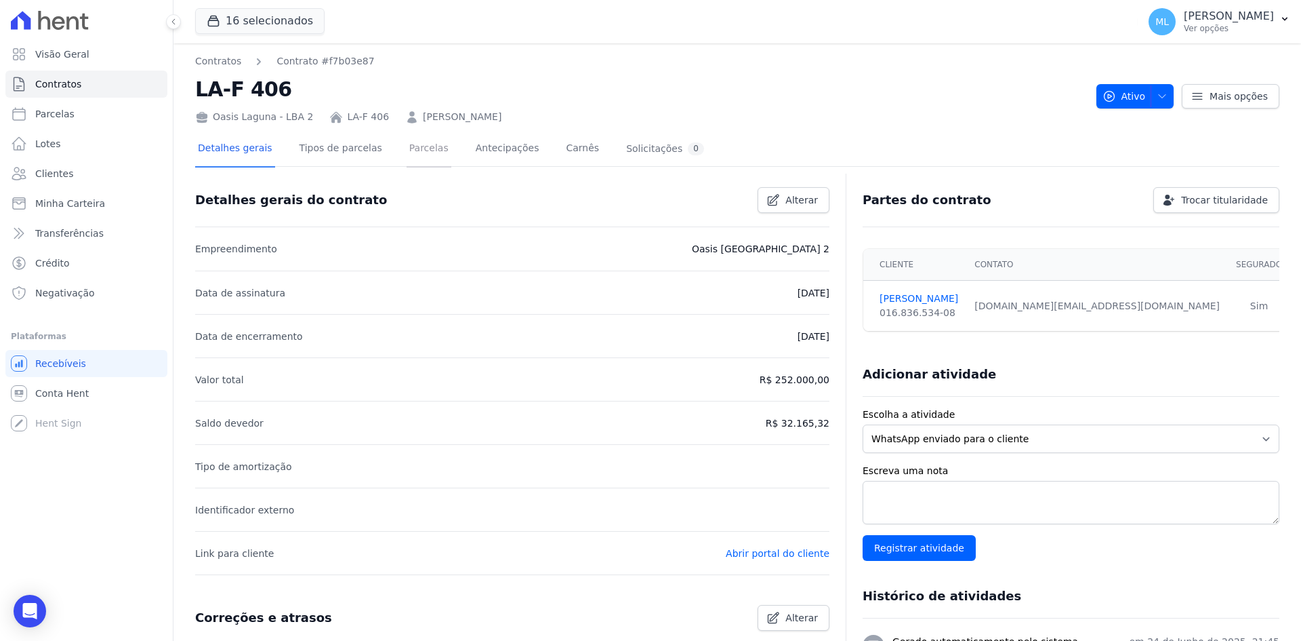
click at [407, 156] on link "Parcelas" at bounding box center [429, 149] width 45 height 36
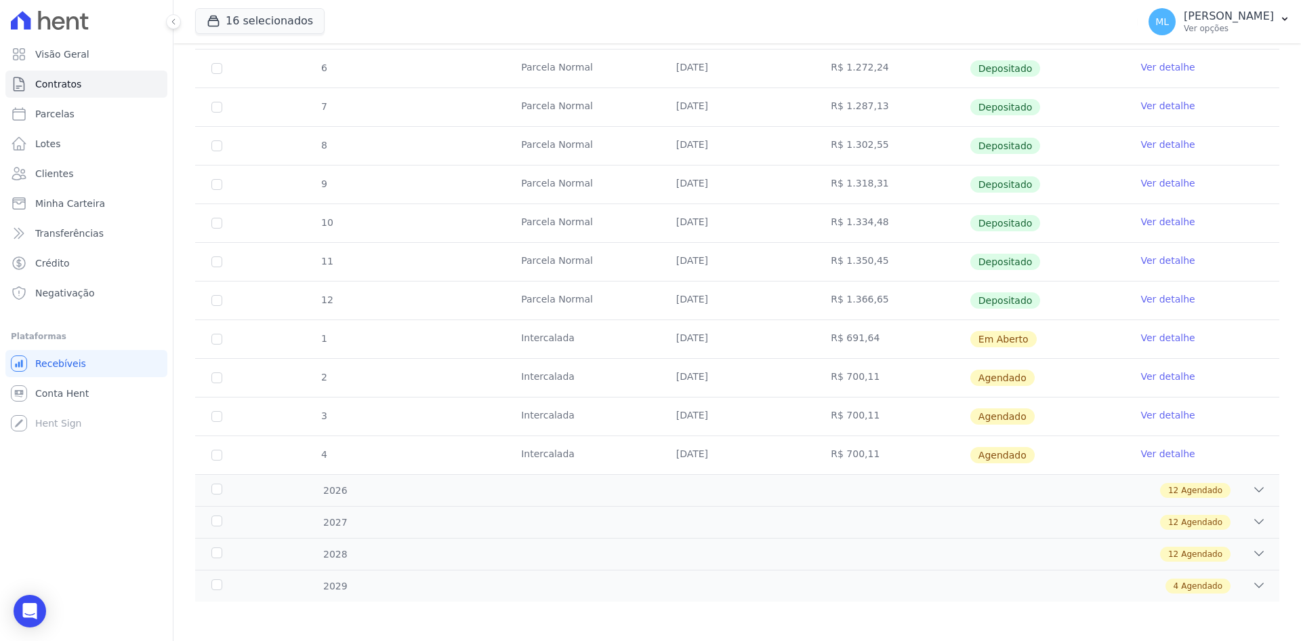
scroll to position [308, 0]
click at [1177, 331] on link "Ver detalhe" at bounding box center [1168, 336] width 54 height 14
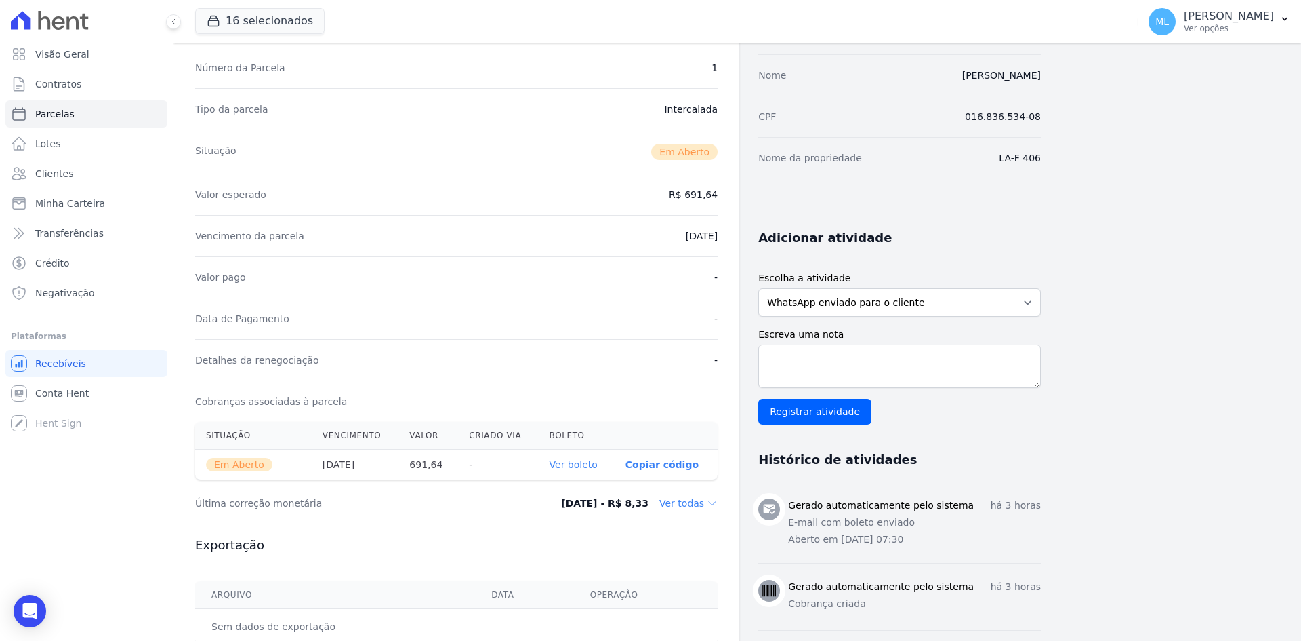
scroll to position [136, 0]
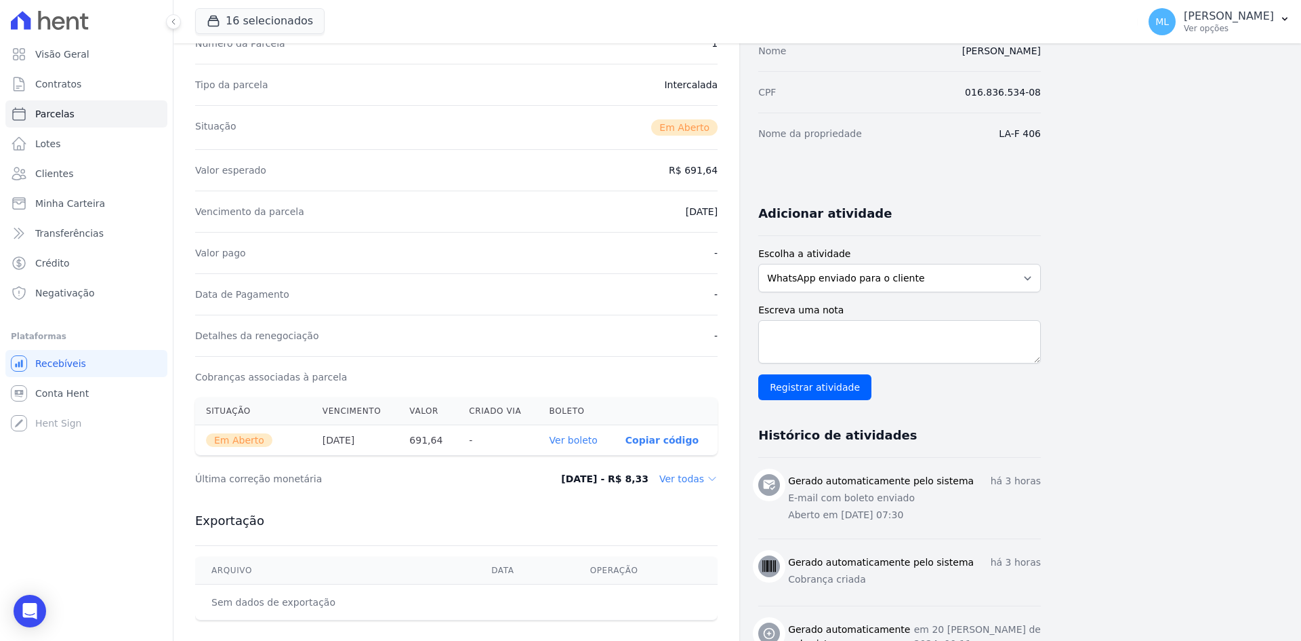
click at [583, 443] on link "Ver boleto" at bounding box center [574, 439] width 48 height 11
